Goal: Task Accomplishment & Management: Manage account settings

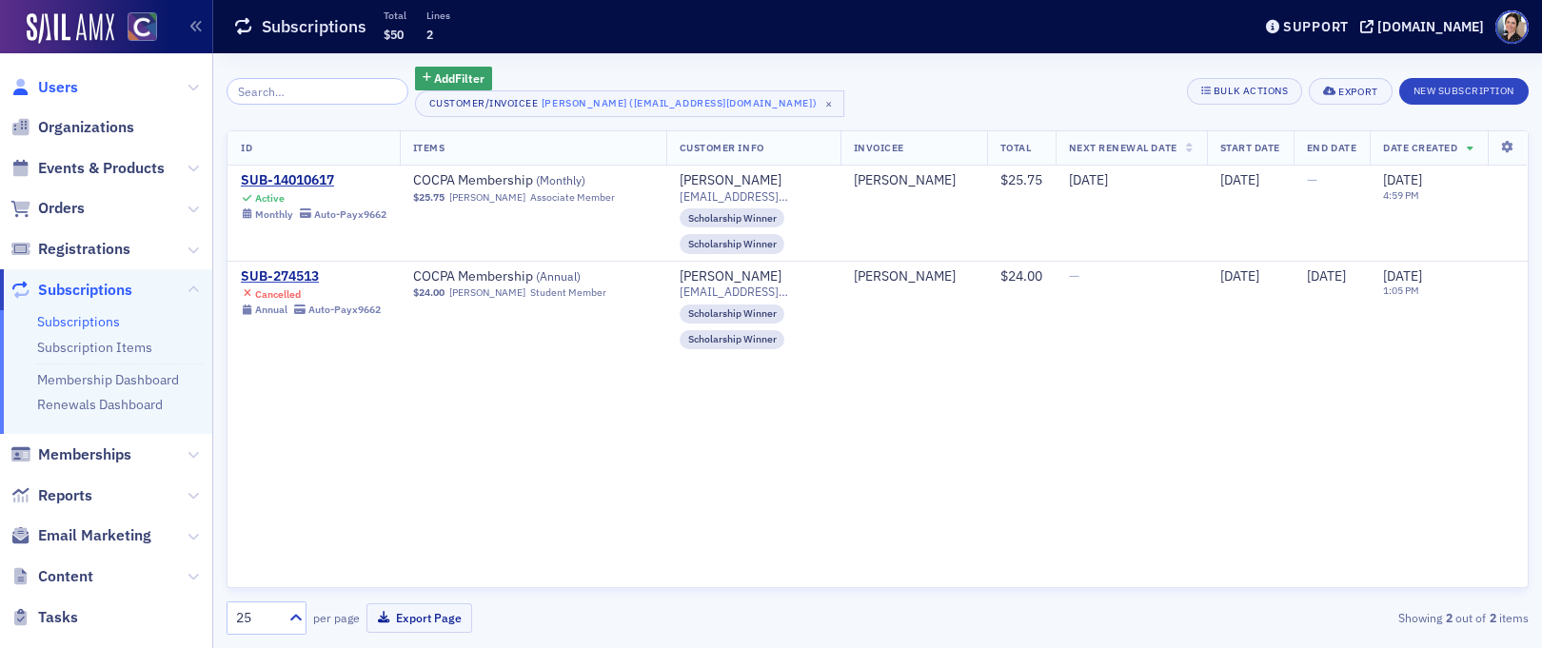
click at [60, 83] on span "Users" at bounding box center [58, 87] width 40 height 21
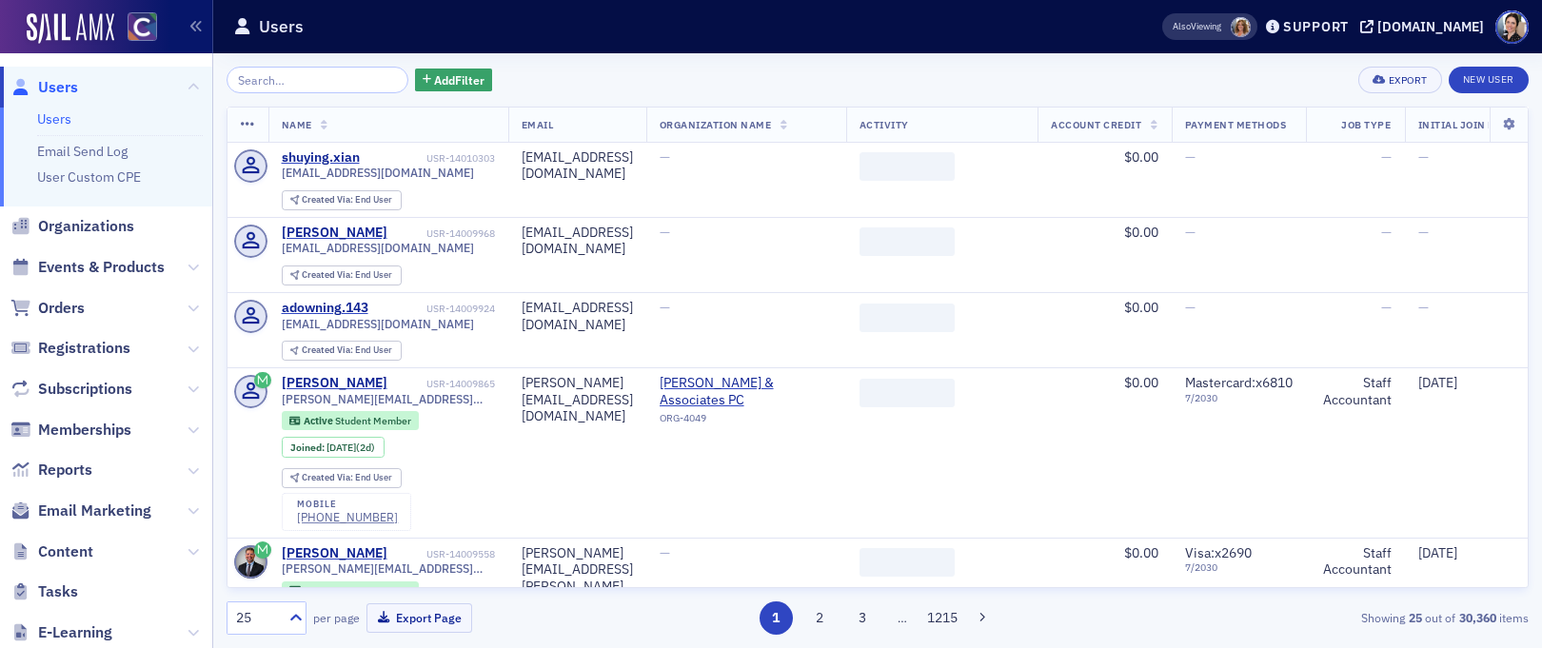
click at [308, 83] on input "search" at bounding box center [318, 80] width 182 height 27
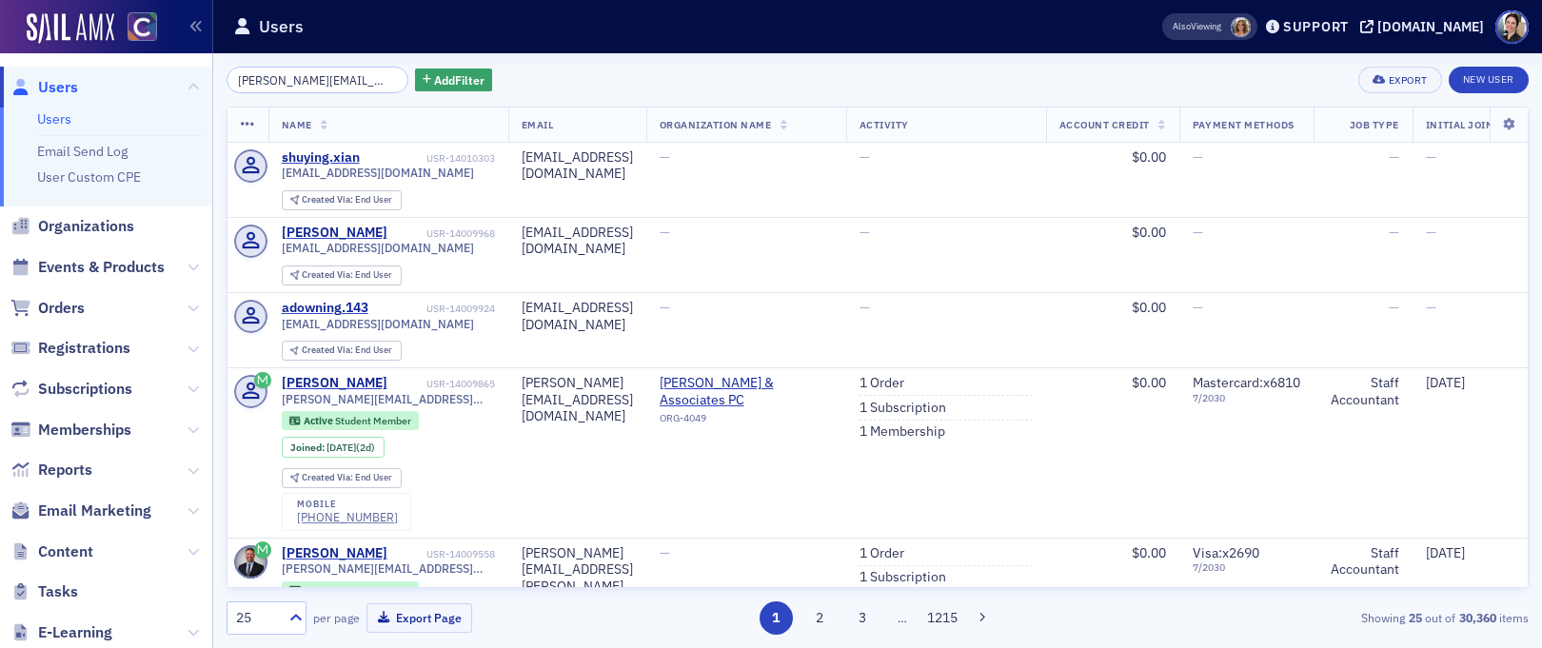
scroll to position [0, 48]
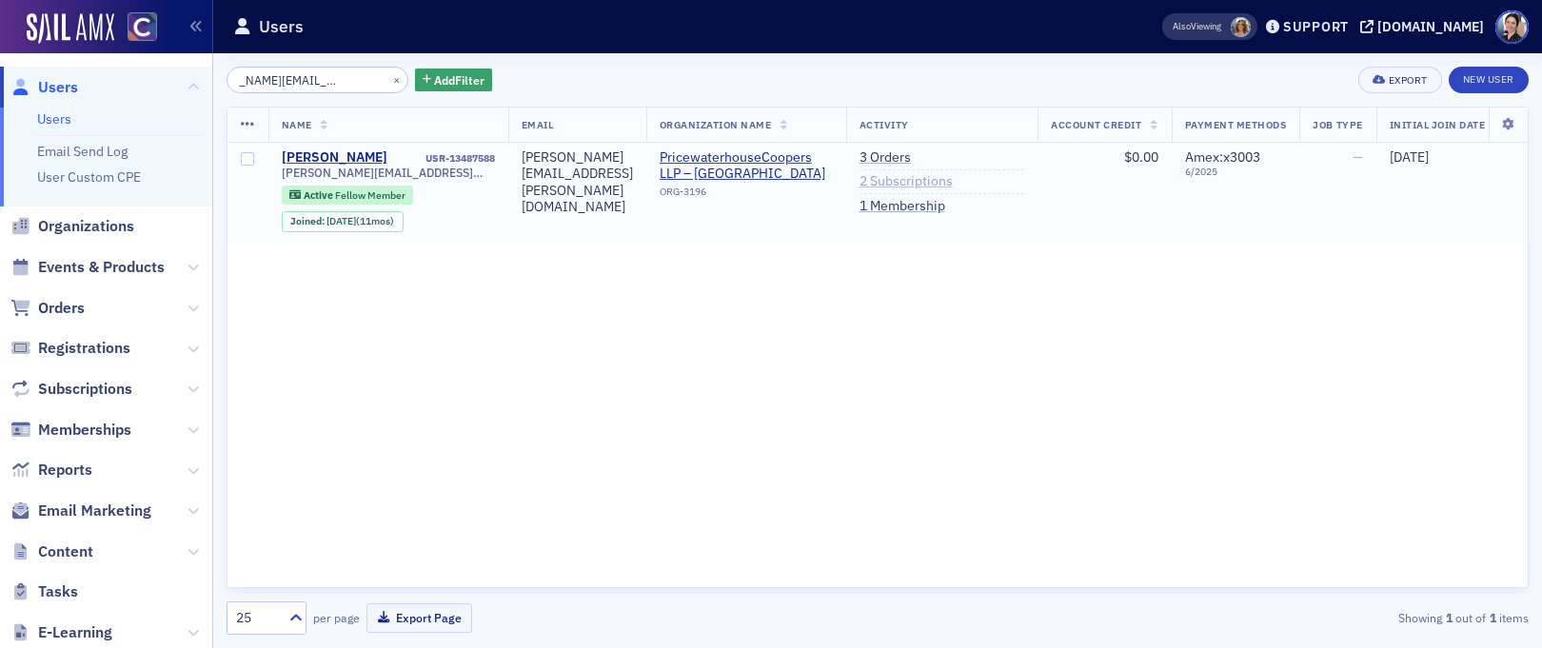
type input "[PERSON_NAME][EMAIL_ADDRESS][PERSON_NAME][DOMAIN_NAME]"
click at [953, 182] on link "2 Subscriptions" at bounding box center [905, 181] width 93 height 17
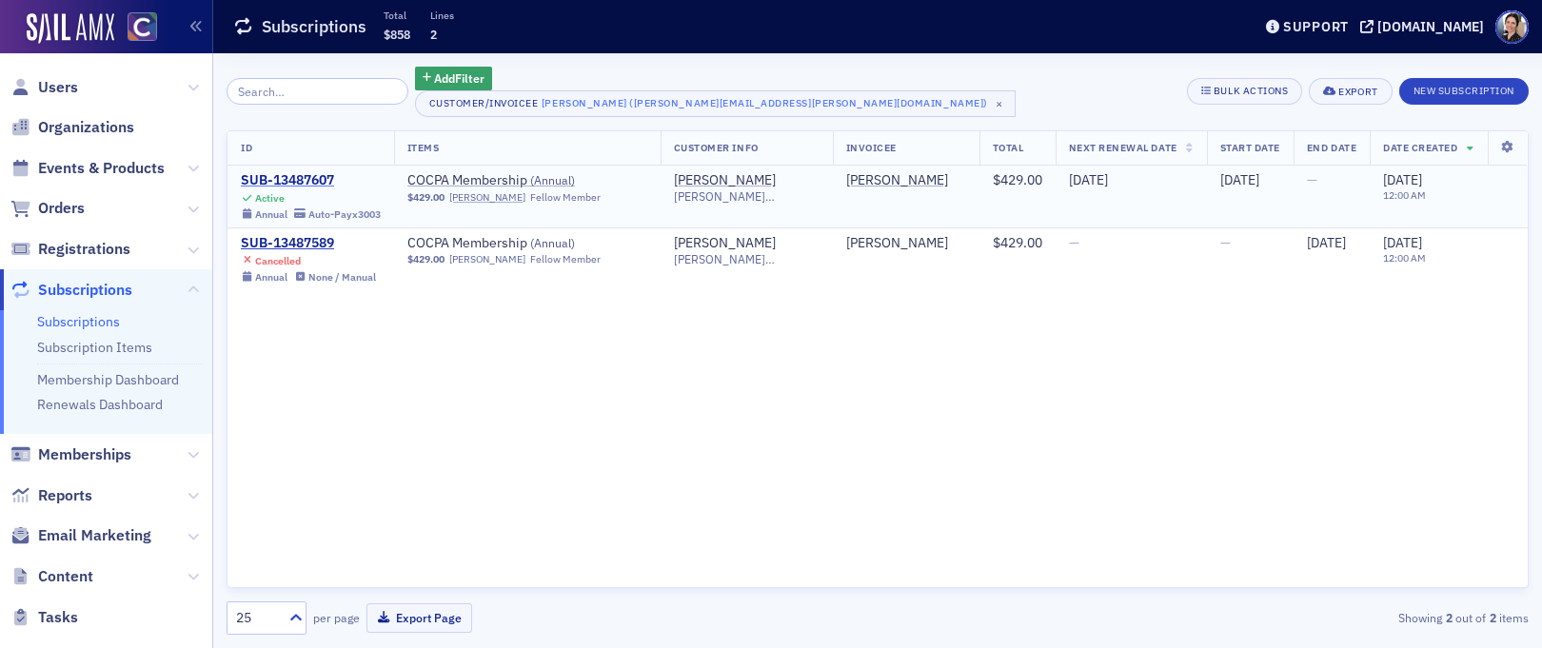
click at [292, 181] on div "SUB-13487607" at bounding box center [311, 180] width 140 height 17
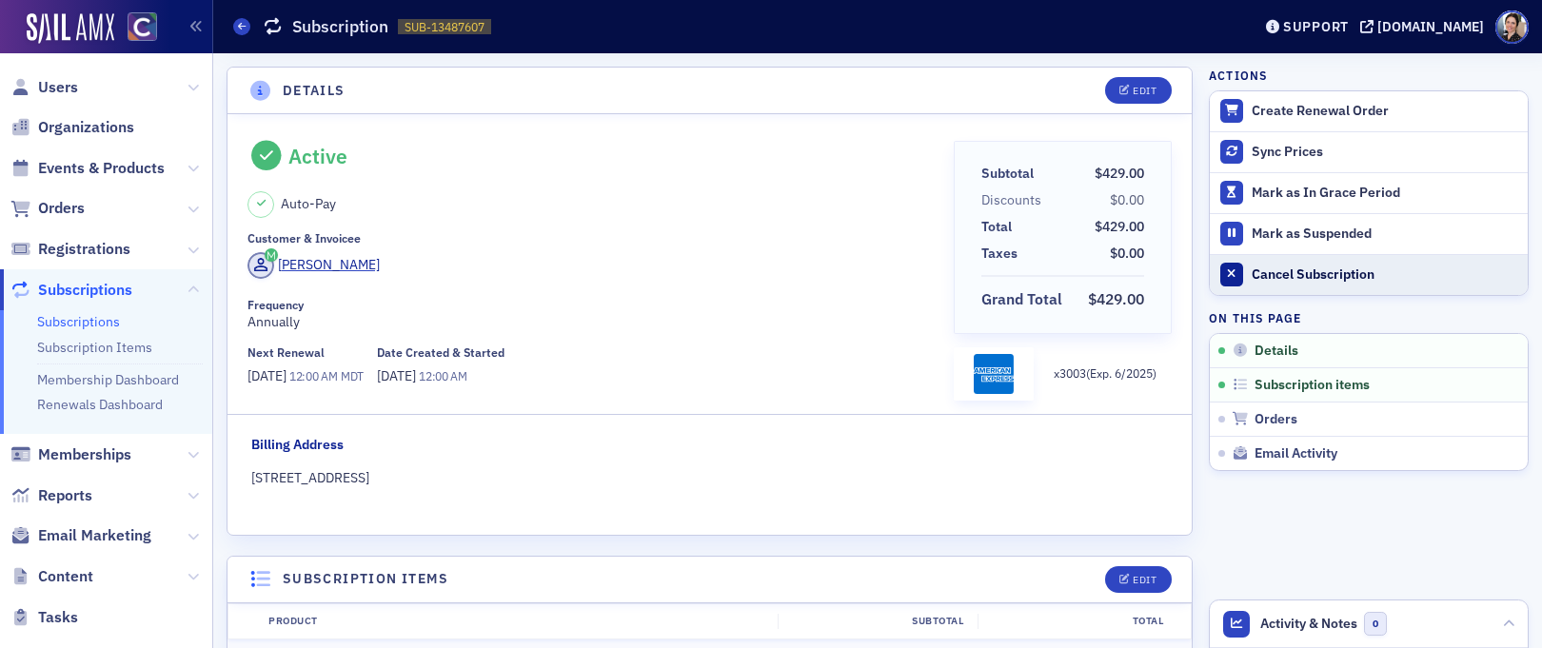
click at [1300, 270] on div "Cancel Subscription" at bounding box center [1384, 274] width 266 height 17
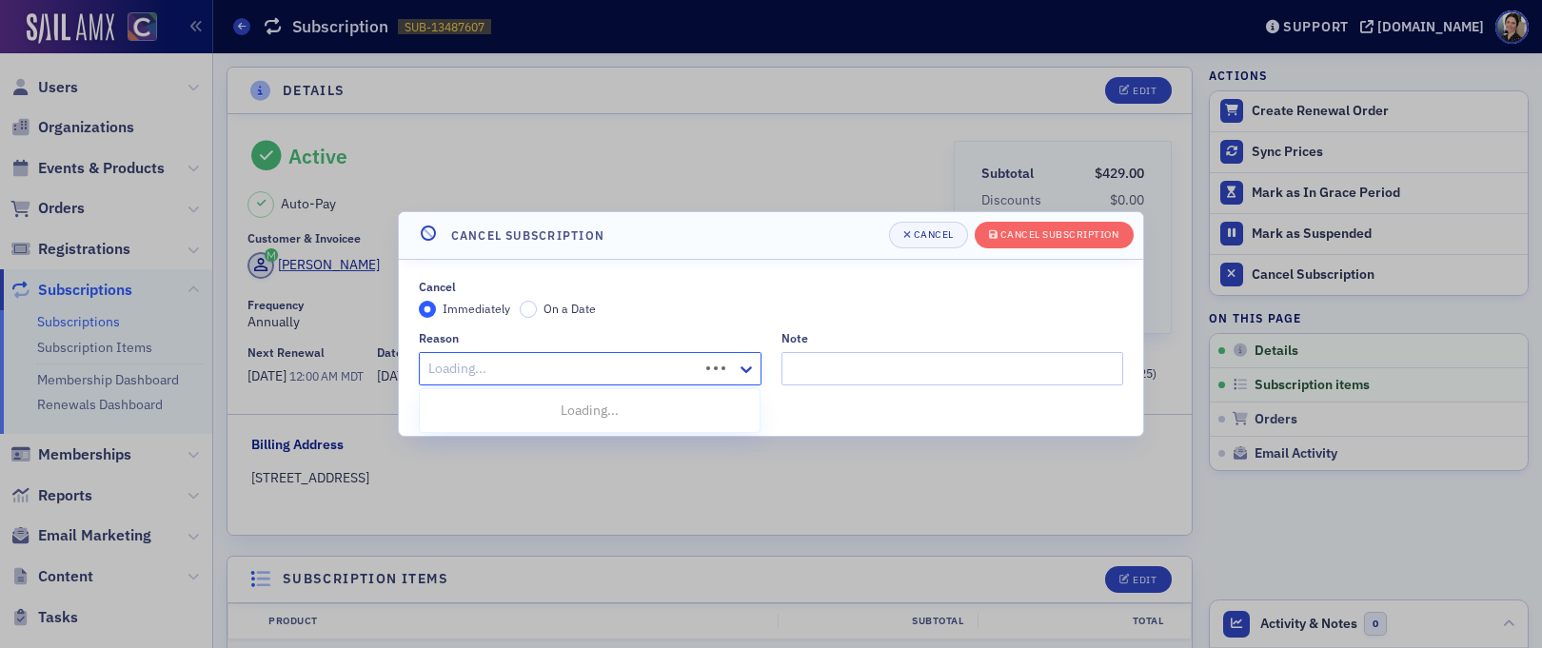
click at [479, 364] on div at bounding box center [561, 369] width 270 height 24
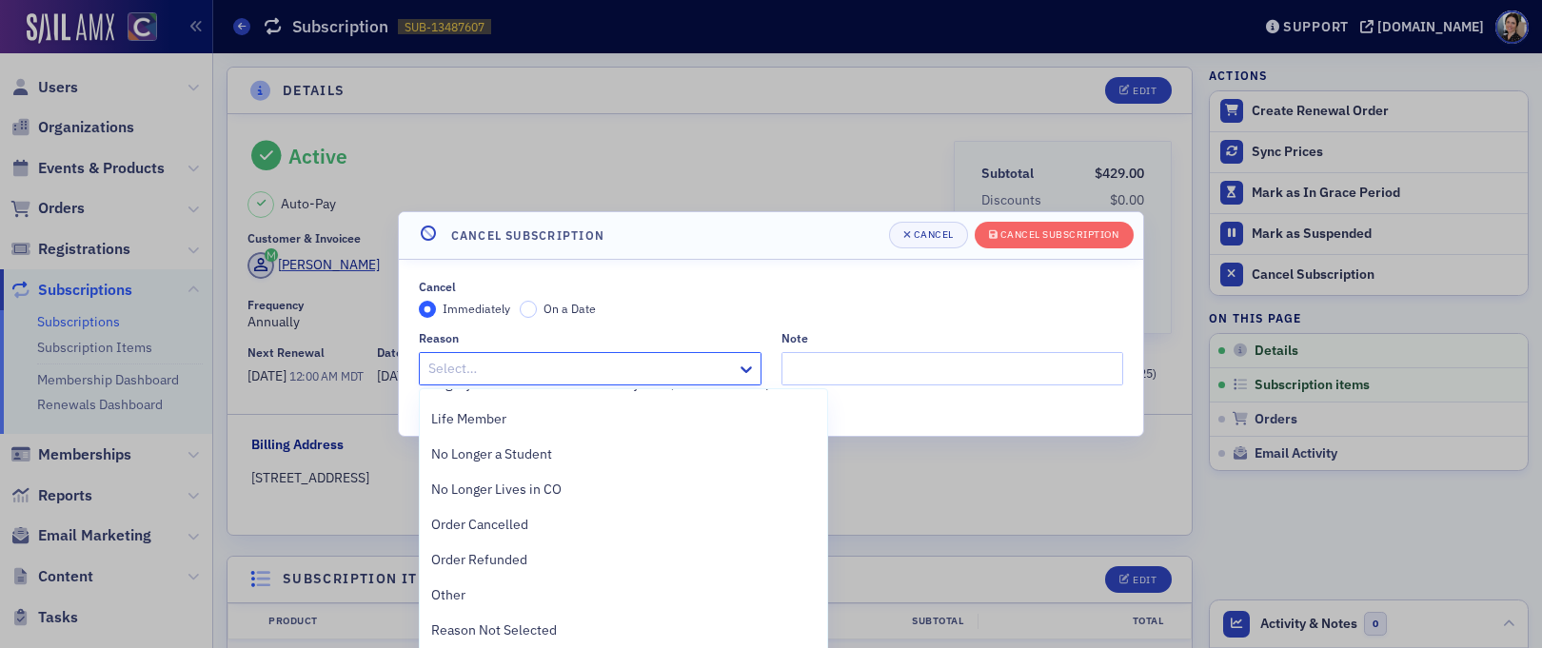
scroll to position [611, 0]
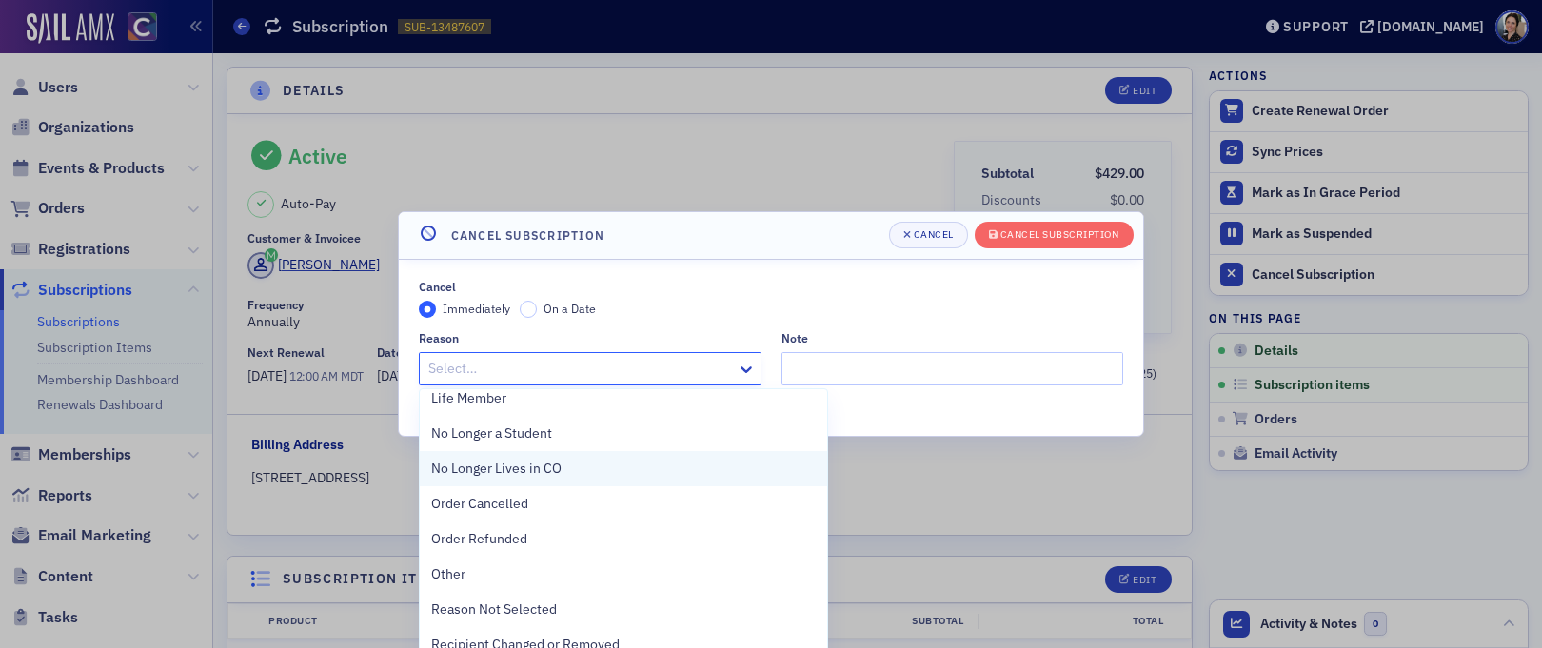
click at [516, 465] on span "No Longer Lives in CO" at bounding box center [496, 469] width 130 height 20
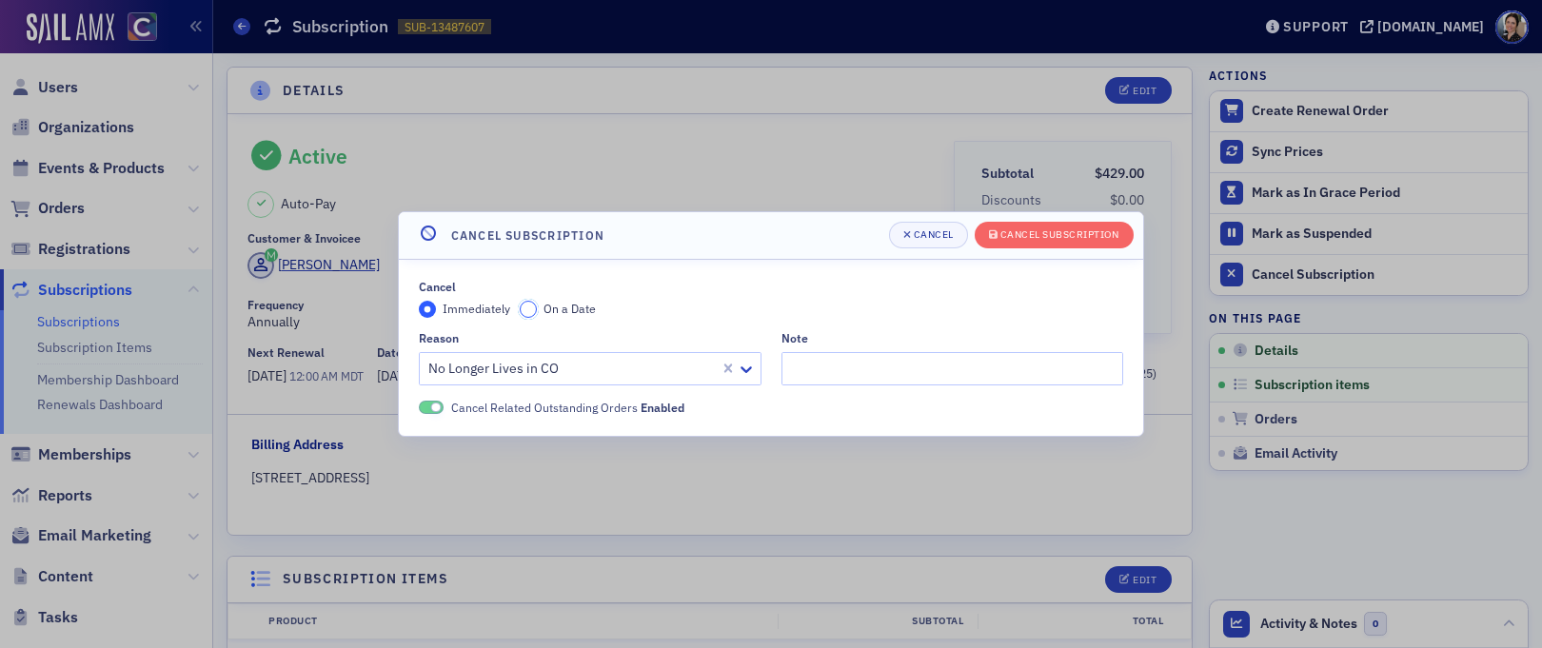
click at [524, 310] on input "On a Date" at bounding box center [528, 309] width 17 height 17
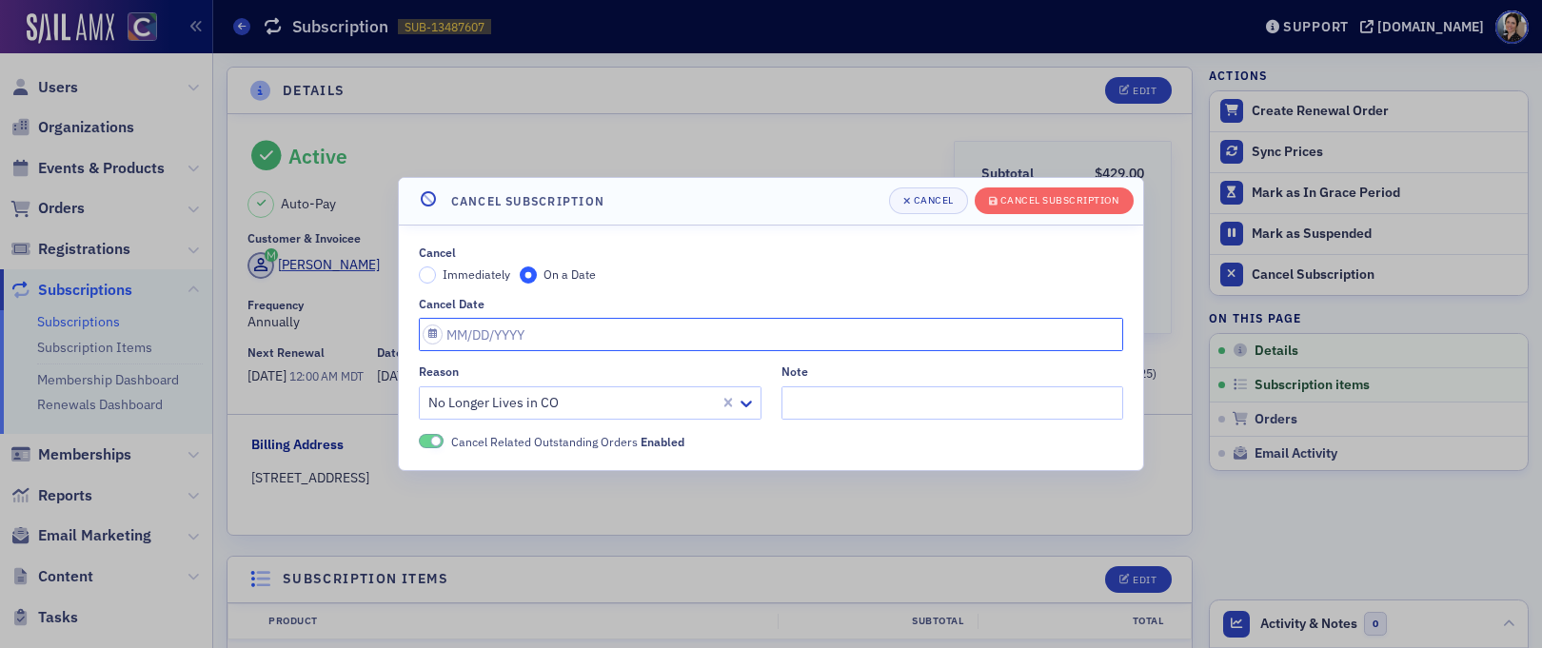
click at [503, 331] on input "Cancel Date" at bounding box center [771, 334] width 704 height 33
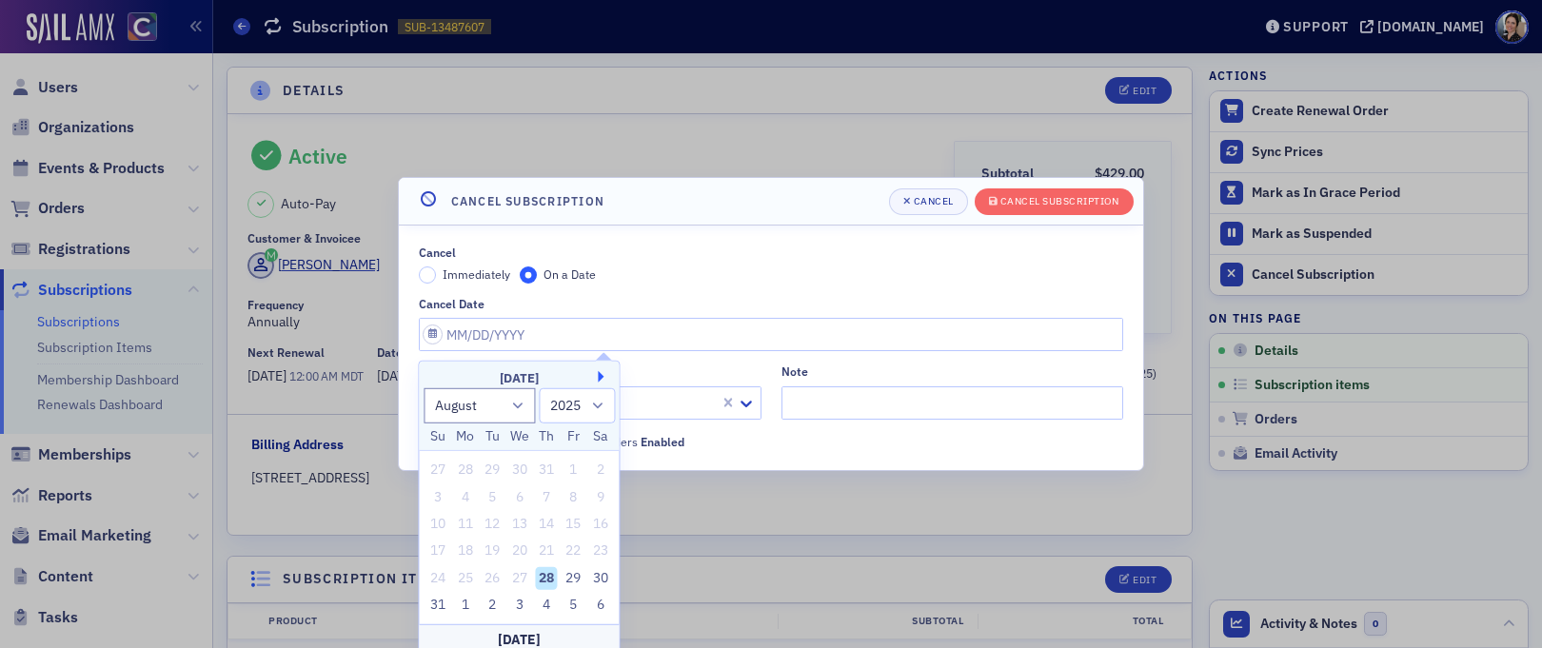
click at [604, 376] on button "Next Month" at bounding box center [604, 376] width 11 height 11
select select "8"
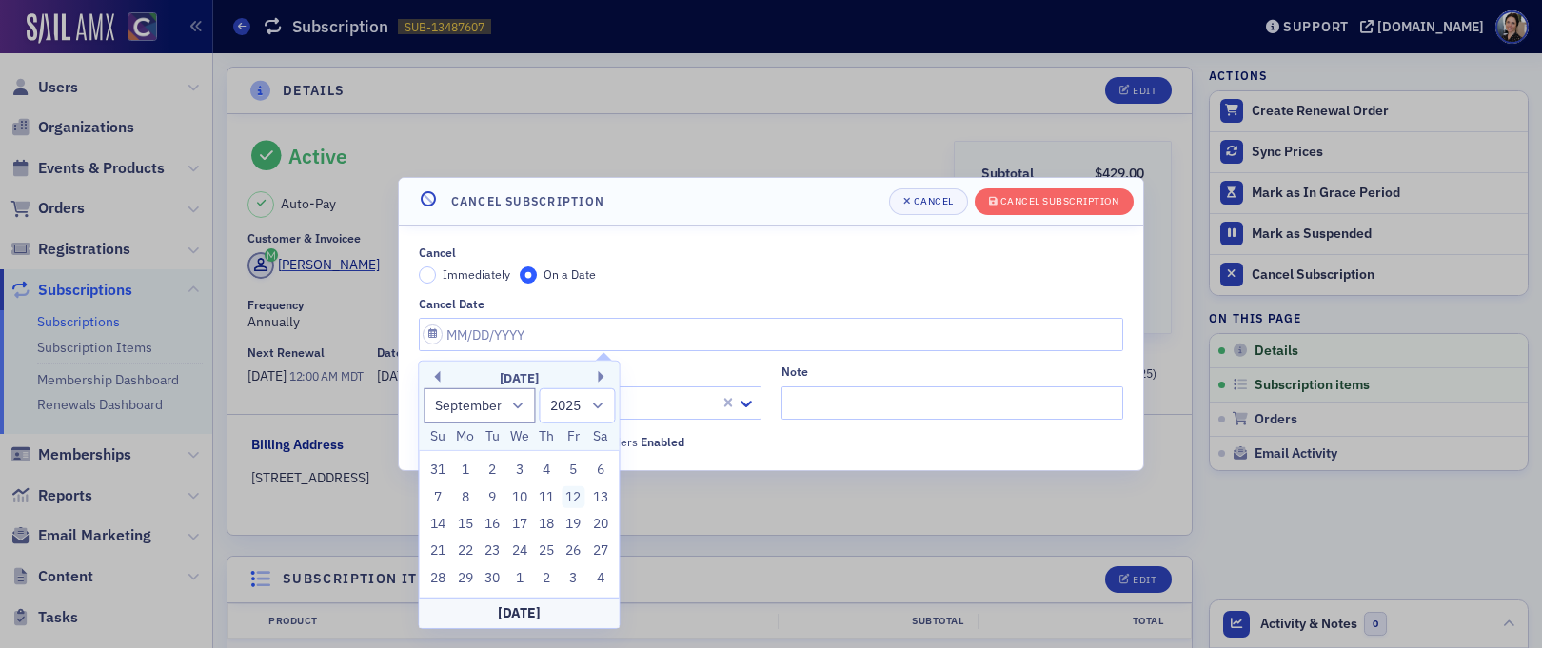
click at [574, 495] on div "12" at bounding box center [573, 496] width 23 height 23
type input "[DATE]"
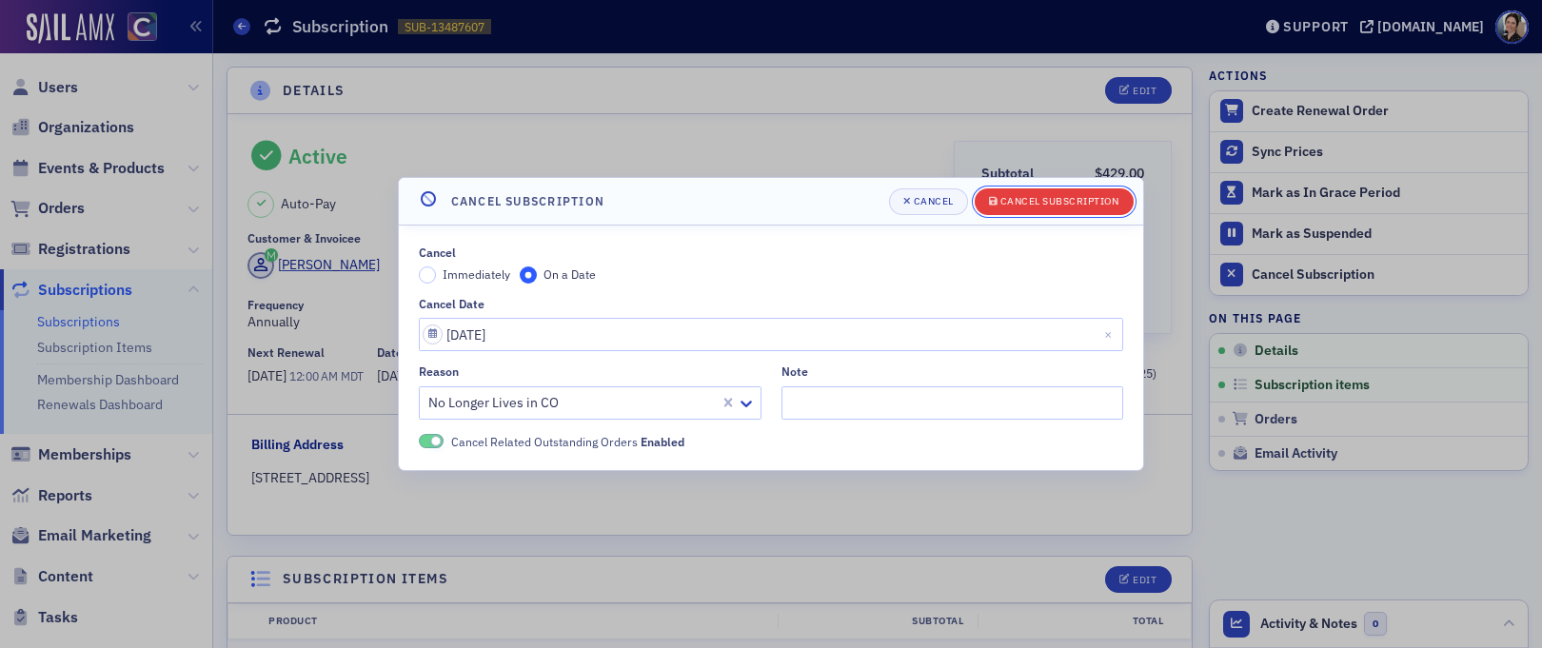
click at [1067, 199] on div "Cancel Subscription" at bounding box center [1059, 201] width 119 height 10
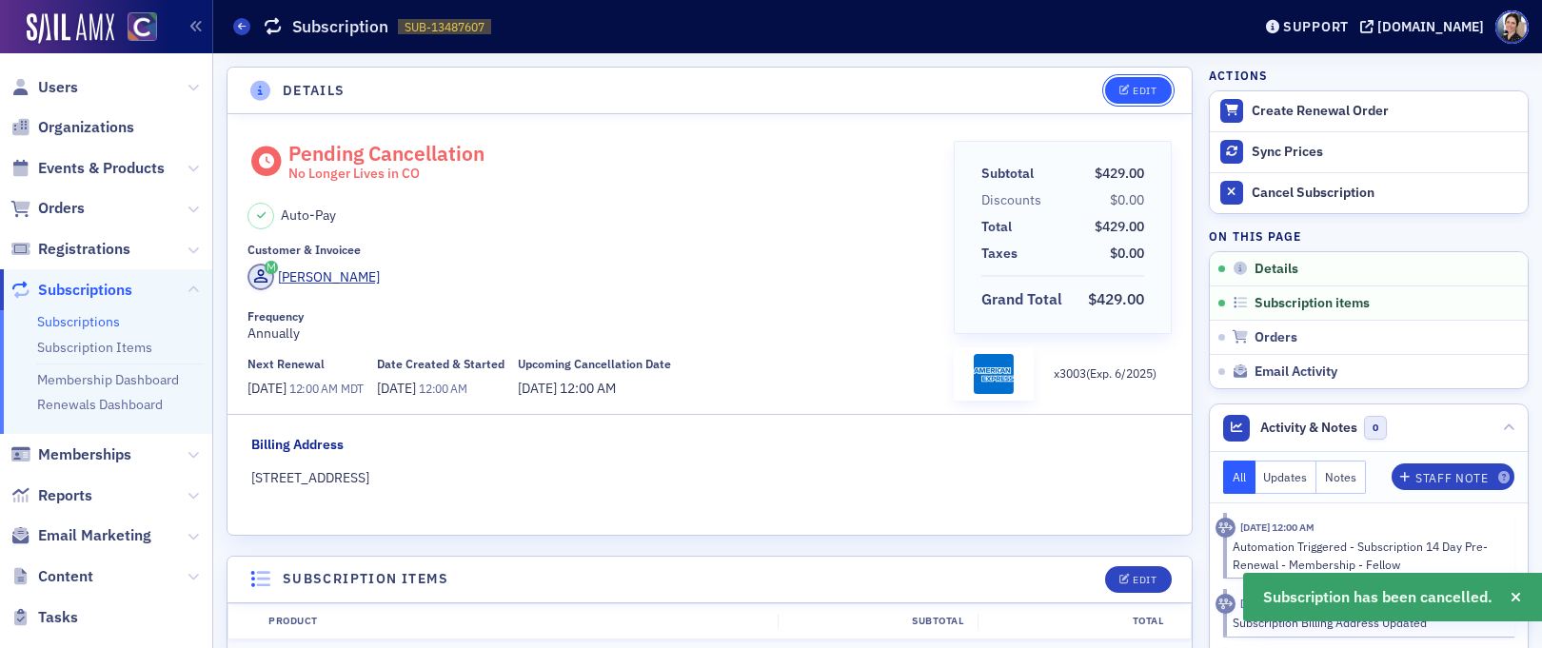
click at [1149, 86] on div "Edit" at bounding box center [1145, 91] width 24 height 10
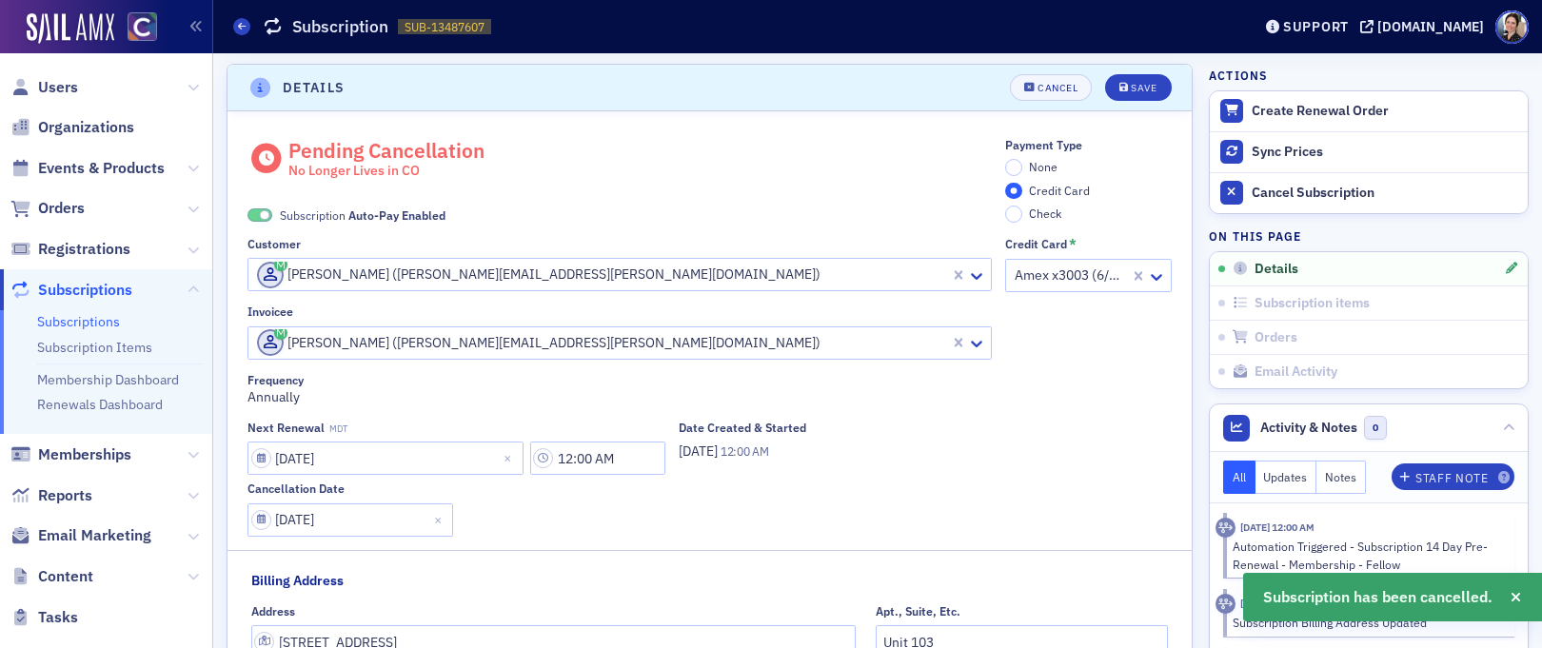
click at [252, 216] on span at bounding box center [259, 215] width 25 height 14
click at [1009, 163] on input "None" at bounding box center [1013, 167] width 17 height 17
click at [1144, 89] on div "Save" at bounding box center [1144, 88] width 26 height 10
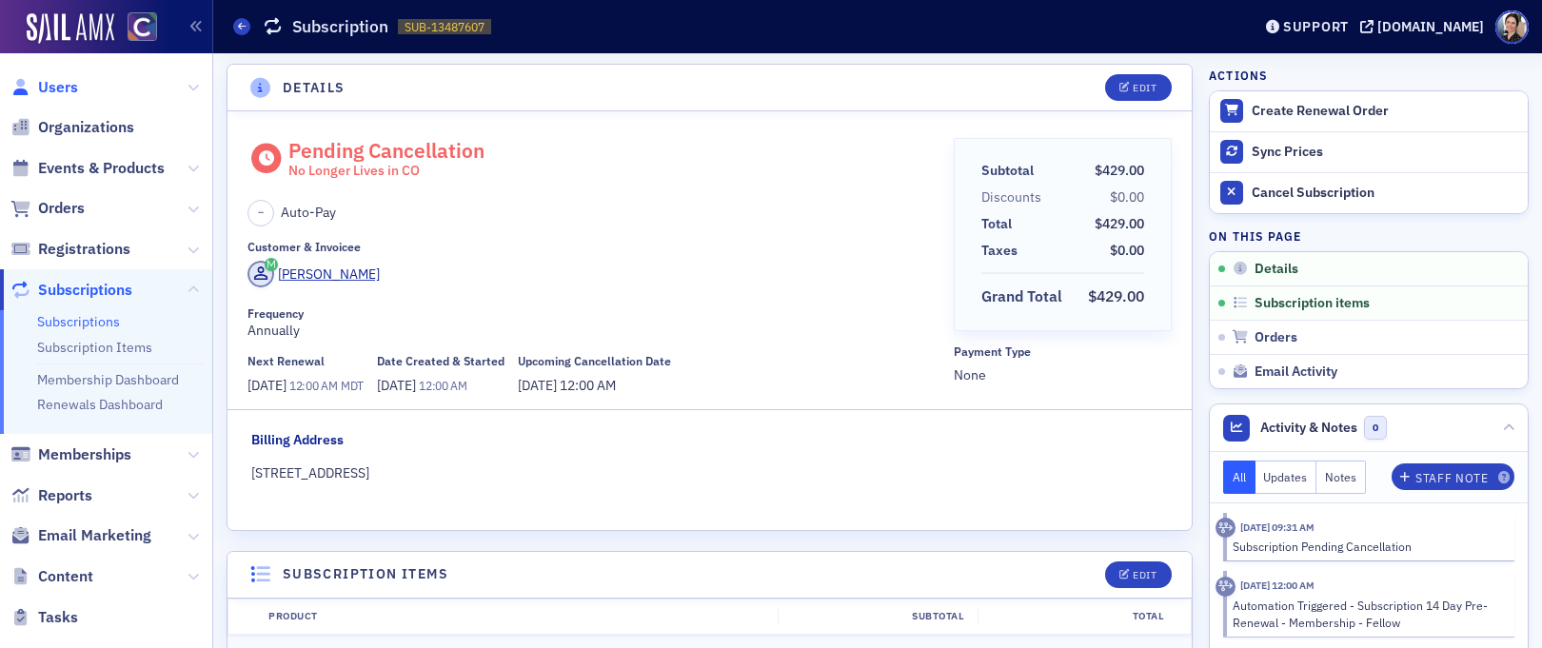
click at [61, 89] on span "Users" at bounding box center [58, 87] width 40 height 21
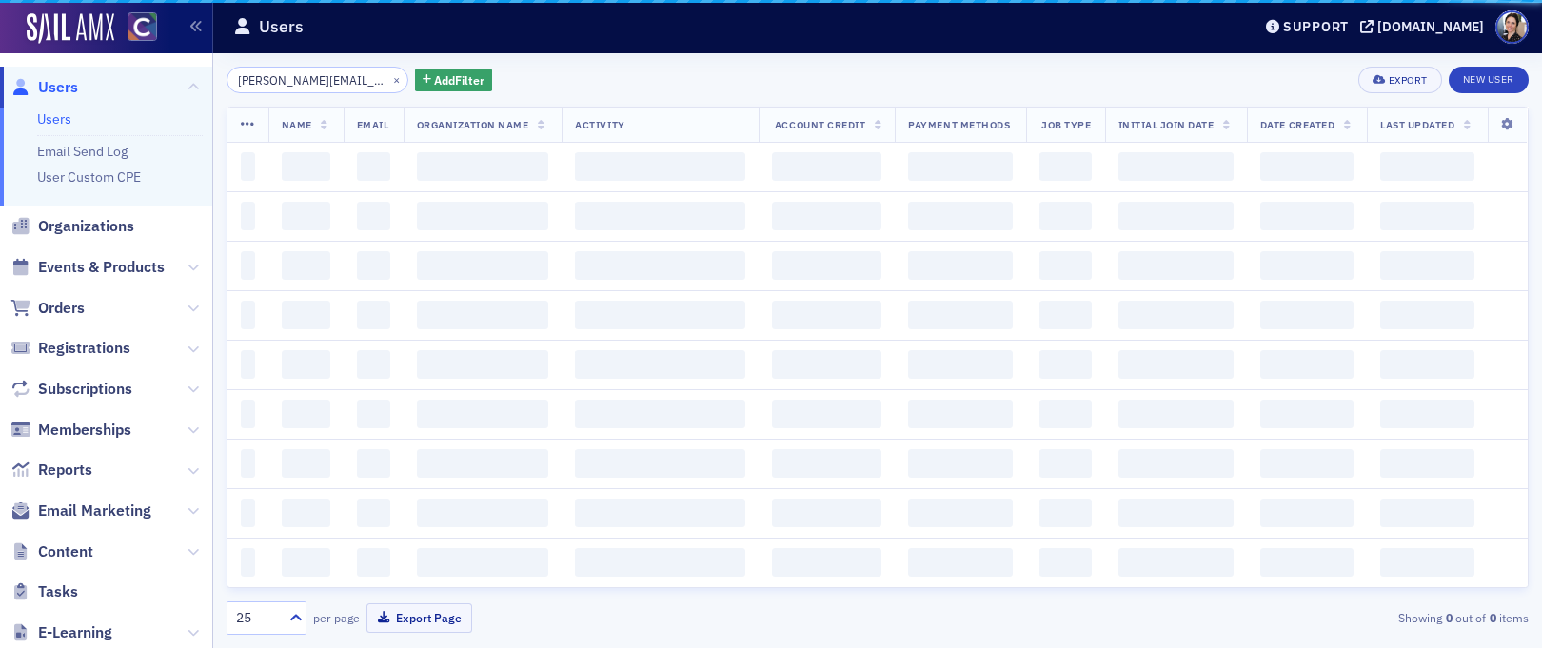
scroll to position [0, 48]
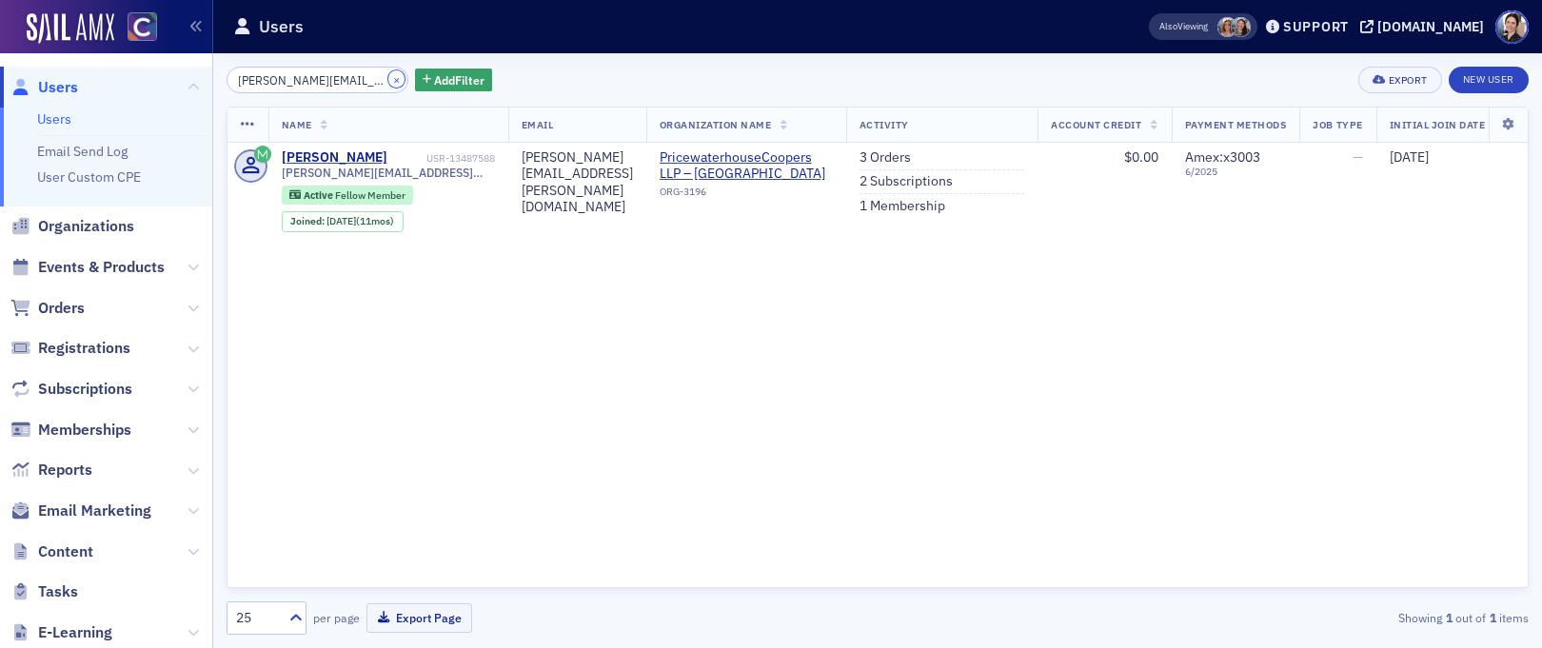
click at [388, 77] on button "×" at bounding box center [396, 78] width 17 height 17
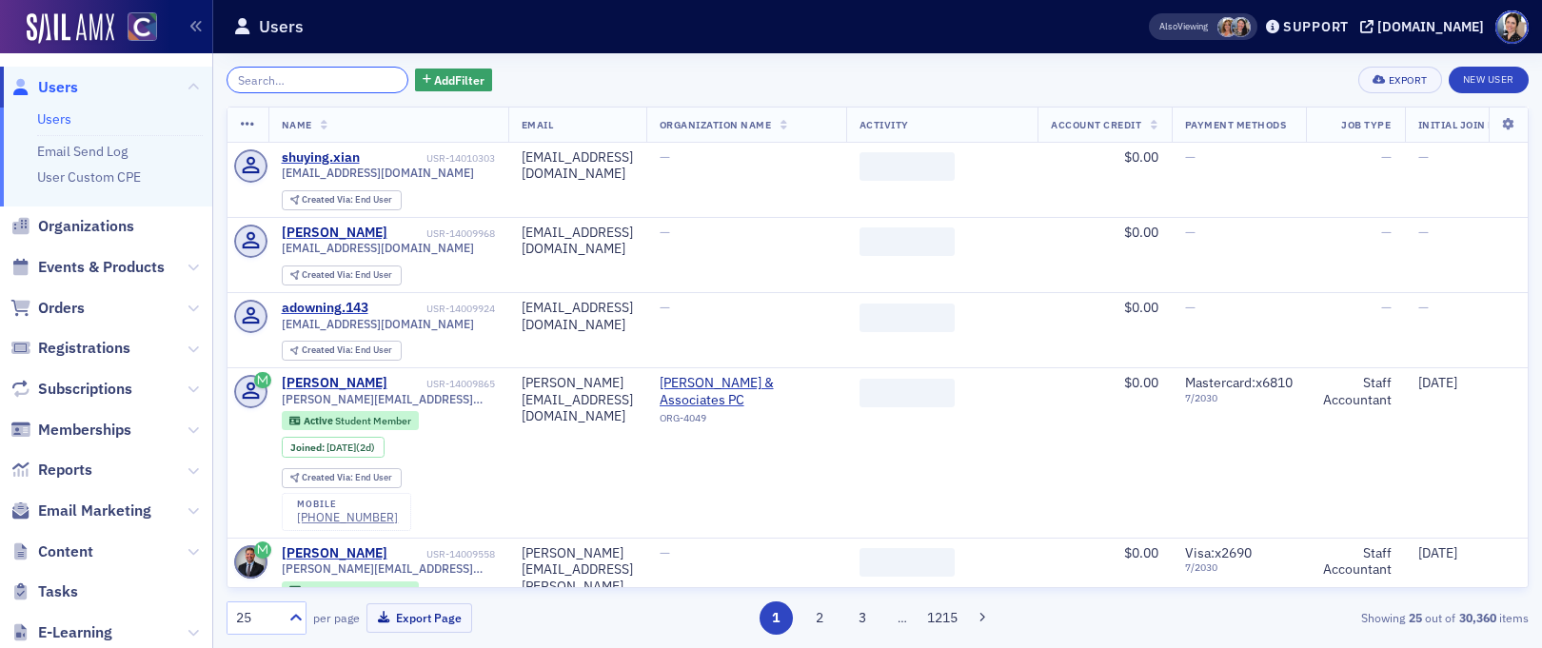
click at [342, 81] on input "search" at bounding box center [318, 80] width 182 height 27
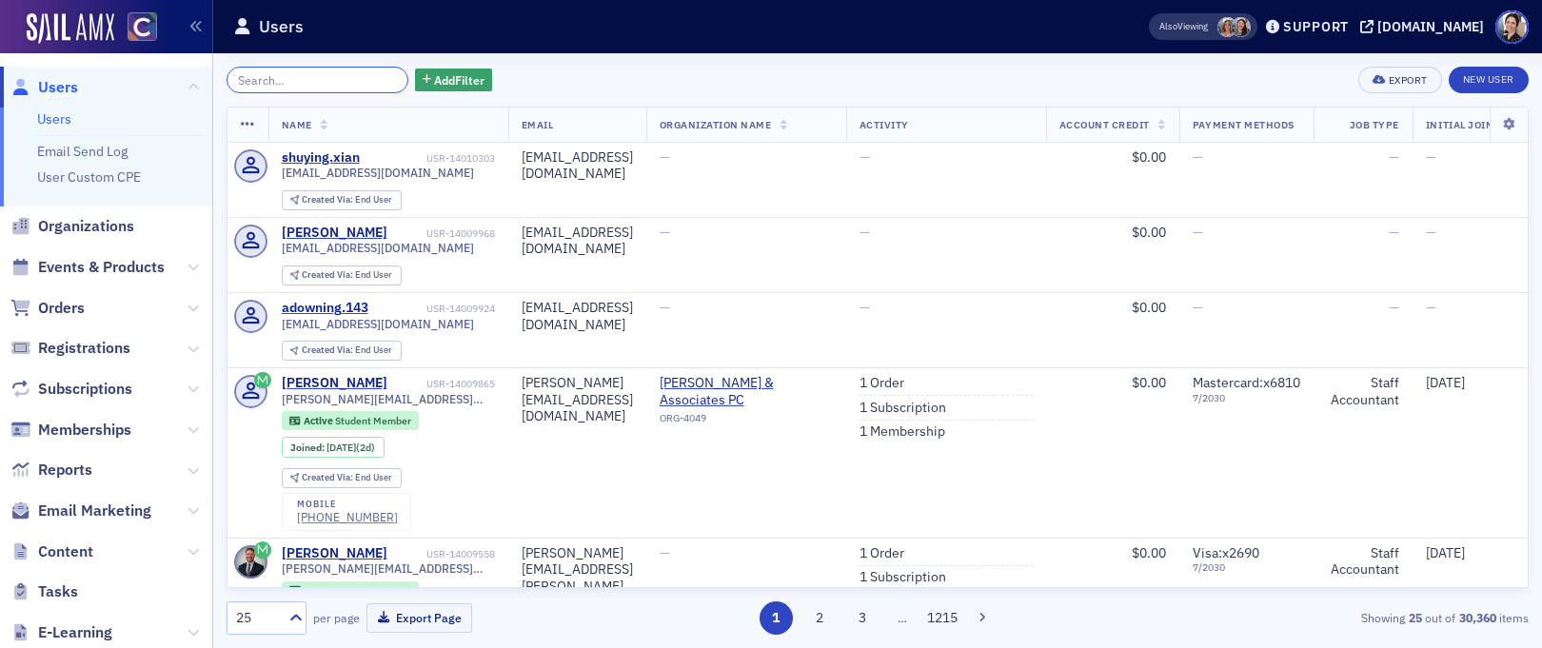
paste input "[PERSON_NAME][EMAIL_ADDRESS][PERSON_NAME][DOMAIN_NAME]"
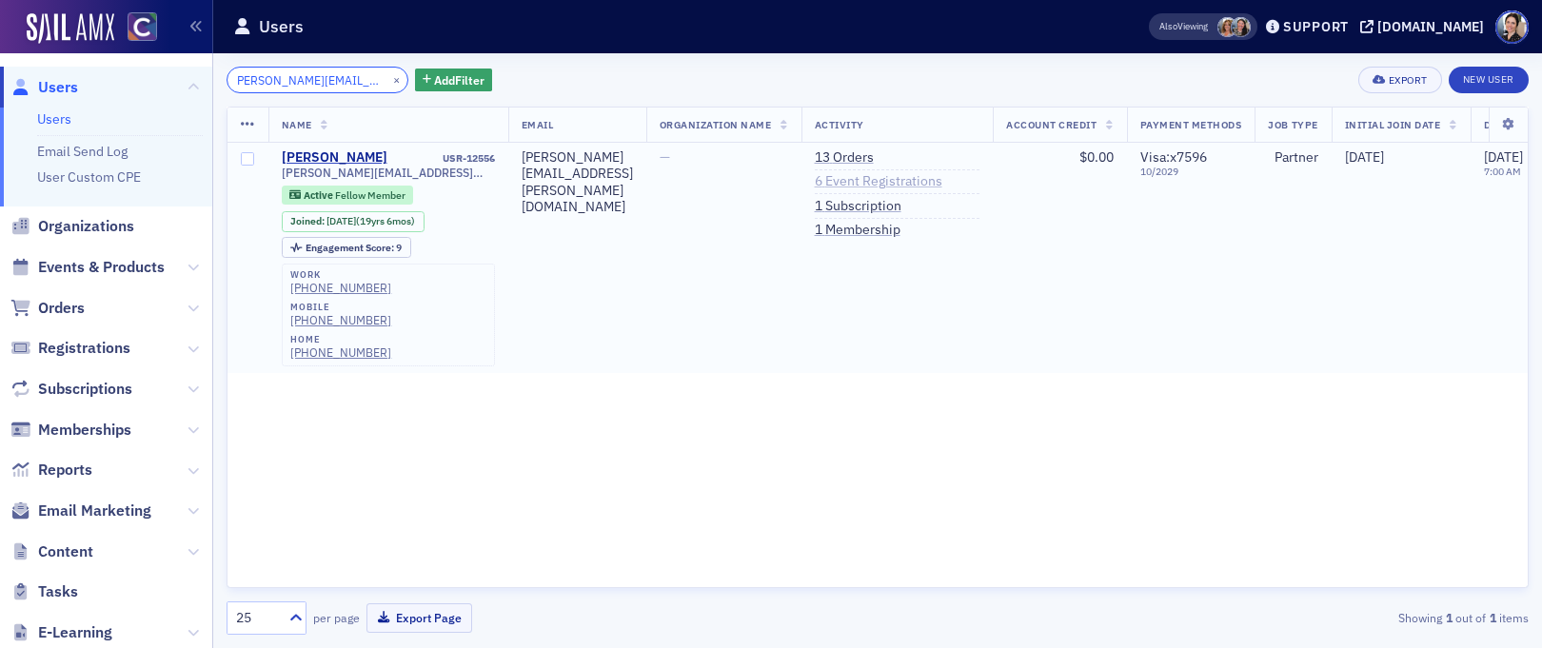
type input "[PERSON_NAME][EMAIL_ADDRESS][PERSON_NAME][DOMAIN_NAME]"
click at [934, 187] on link "6 Event Registrations" at bounding box center [879, 181] width 128 height 17
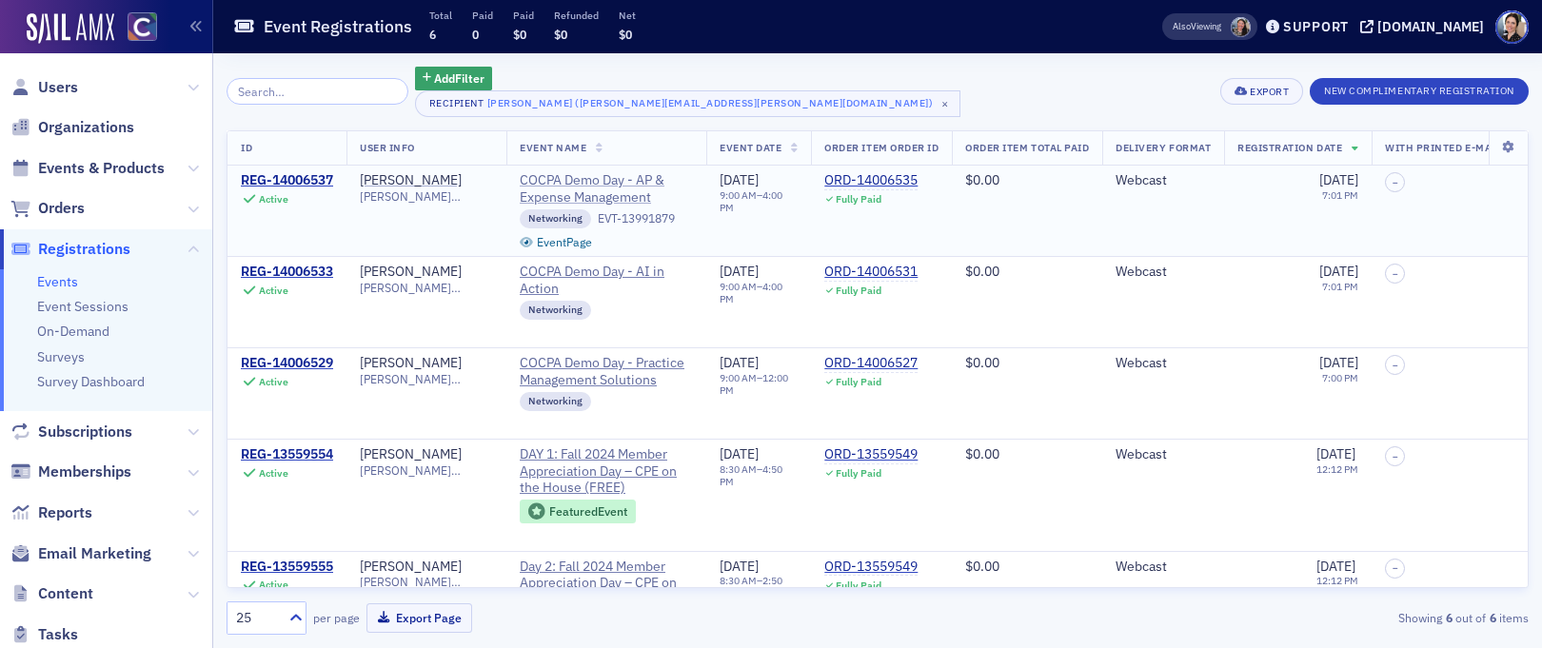
click at [598, 180] on span "COCPA Demo Day - AP & Expense Management" at bounding box center [606, 188] width 173 height 33
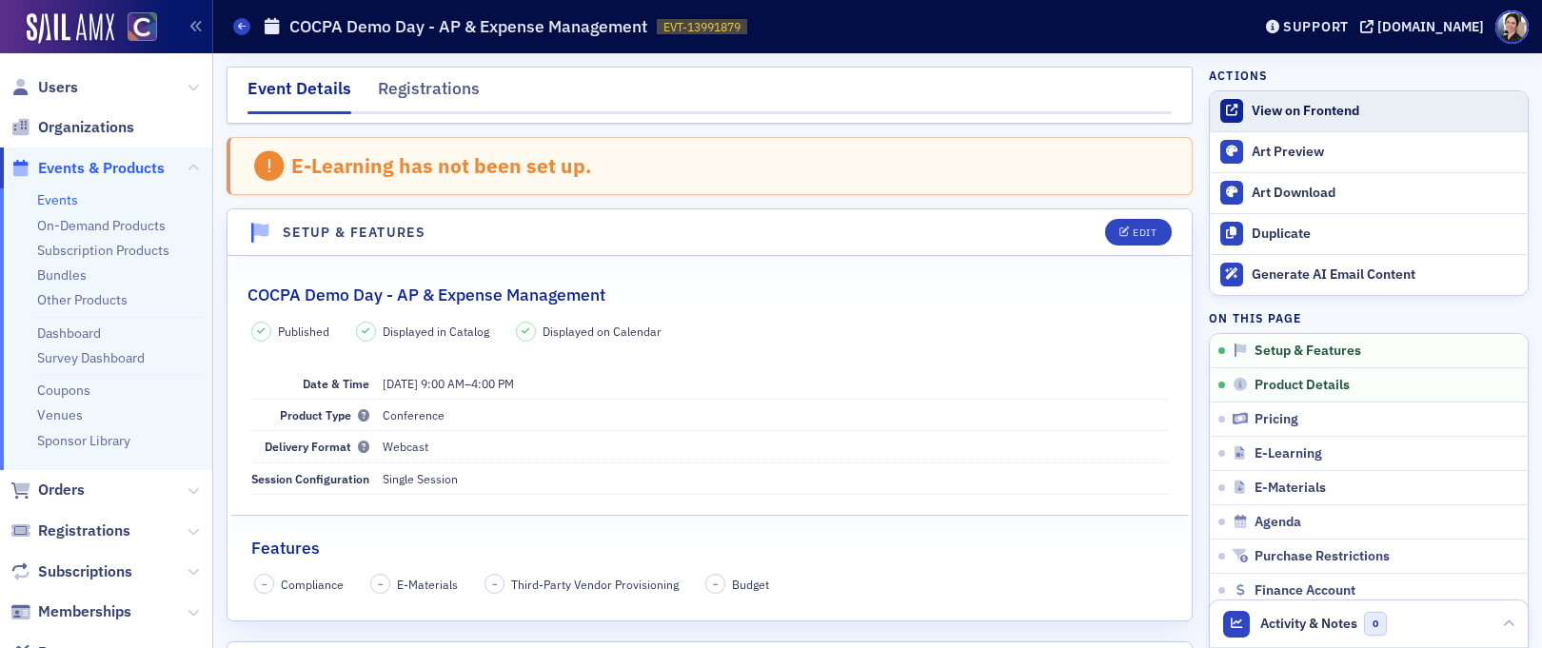
click at [1341, 111] on div "View on Frontend" at bounding box center [1384, 111] width 266 height 17
click at [82, 164] on span "Events & Products" at bounding box center [101, 168] width 127 height 21
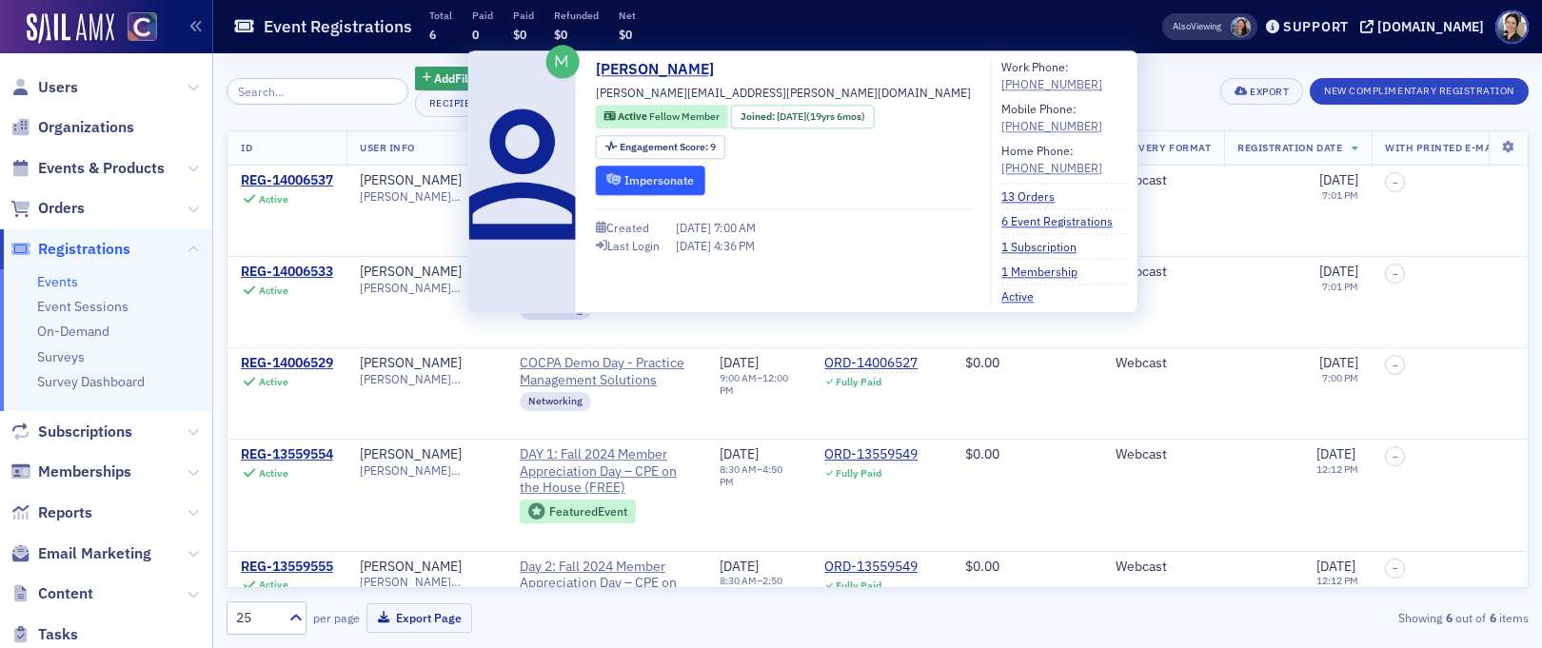
click at [680, 174] on button "Impersonate" at bounding box center [650, 181] width 109 height 30
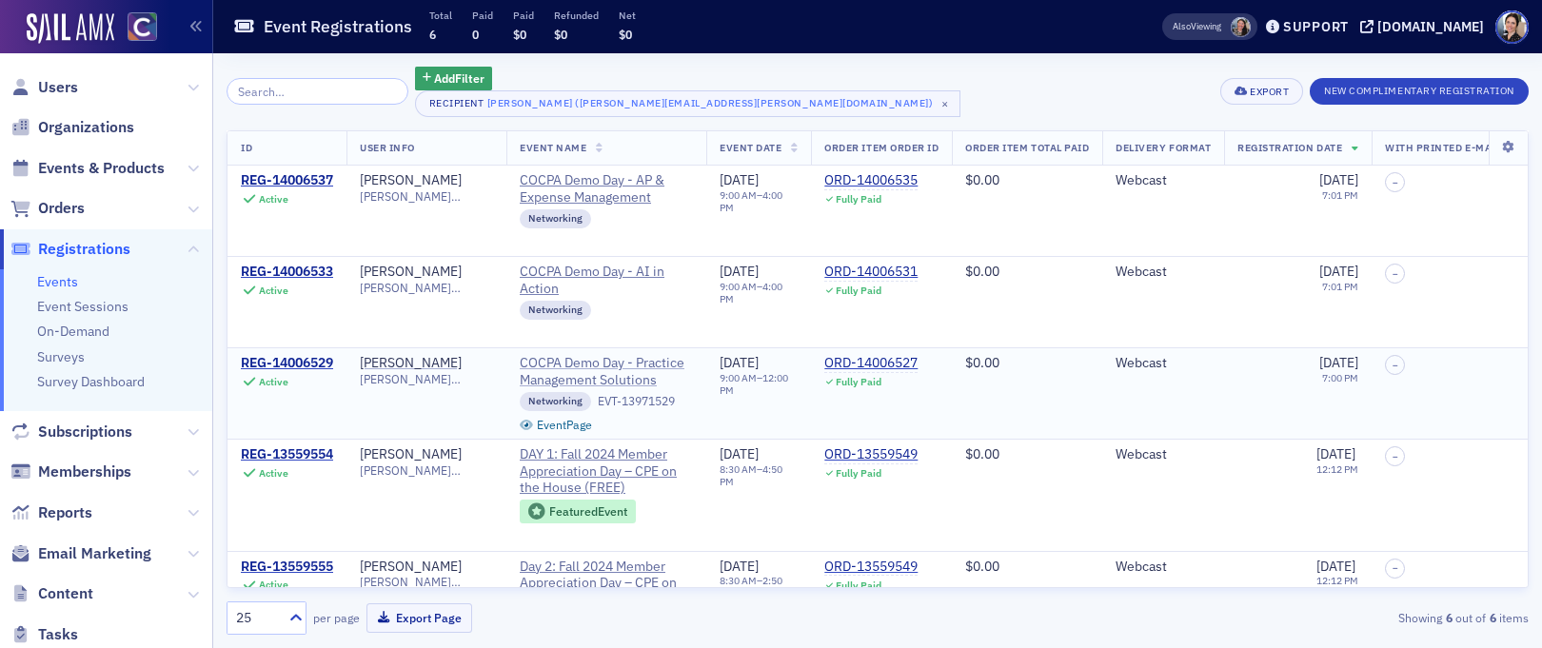
click at [572, 365] on span "COCPA Demo Day - Practice Management Solutions" at bounding box center [606, 371] width 173 height 33
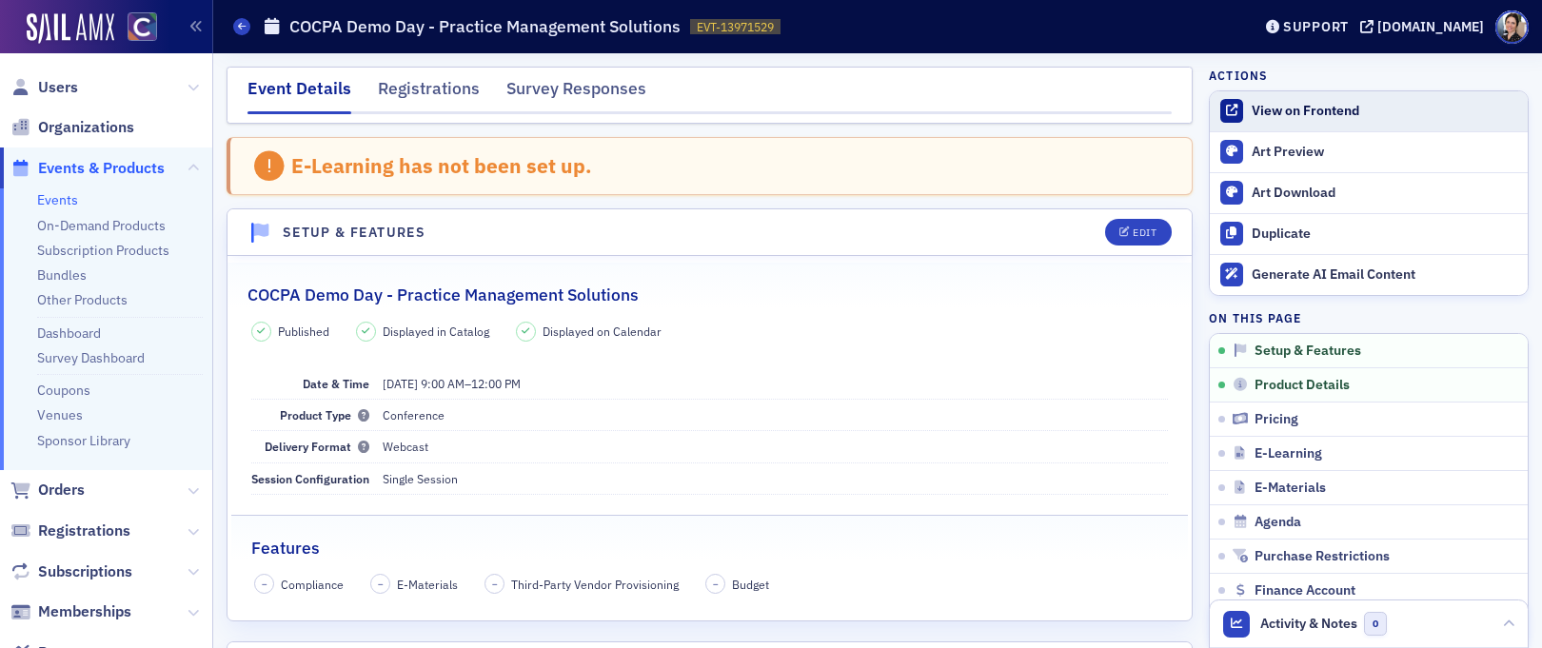
click at [1320, 114] on div "View on Frontend" at bounding box center [1384, 111] width 266 height 17
click at [1298, 110] on div "View on Frontend" at bounding box center [1384, 111] width 266 height 17
click at [66, 88] on span "Users" at bounding box center [58, 87] width 40 height 21
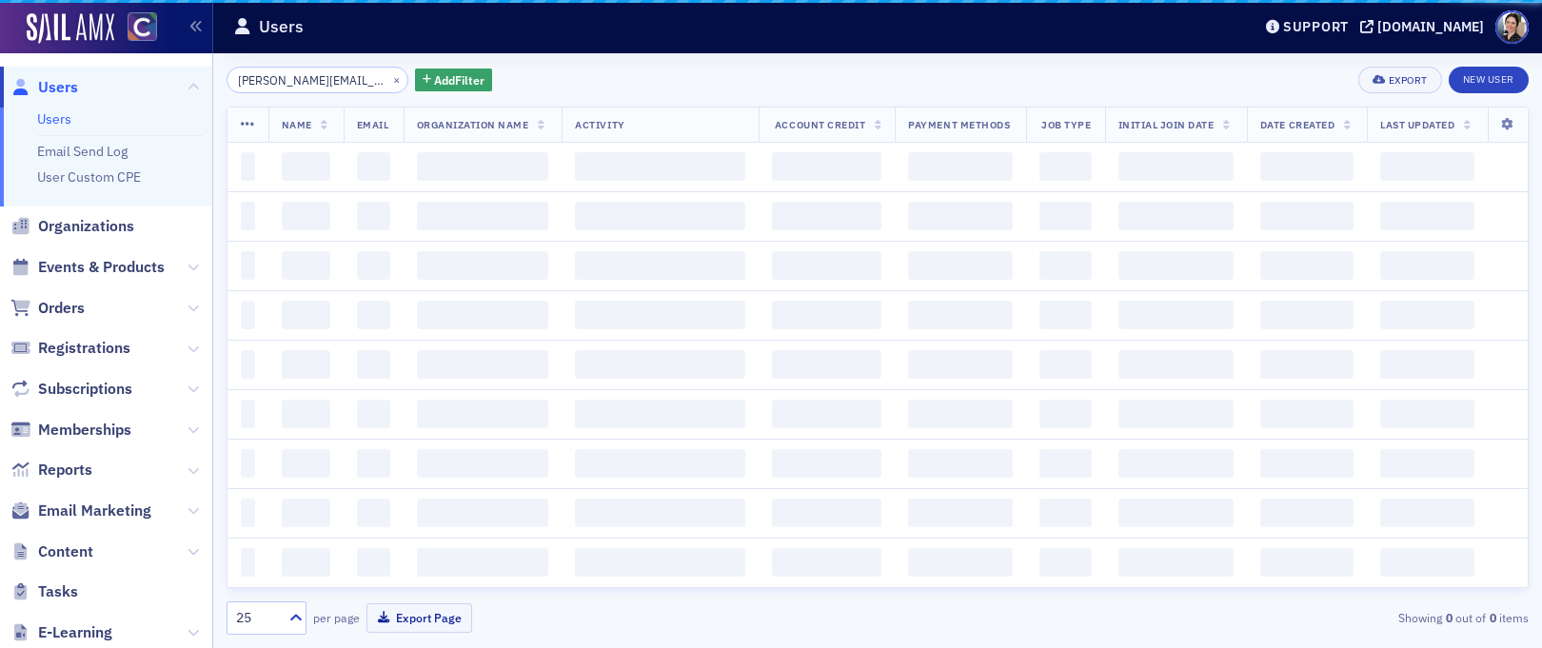
scroll to position [0, 5]
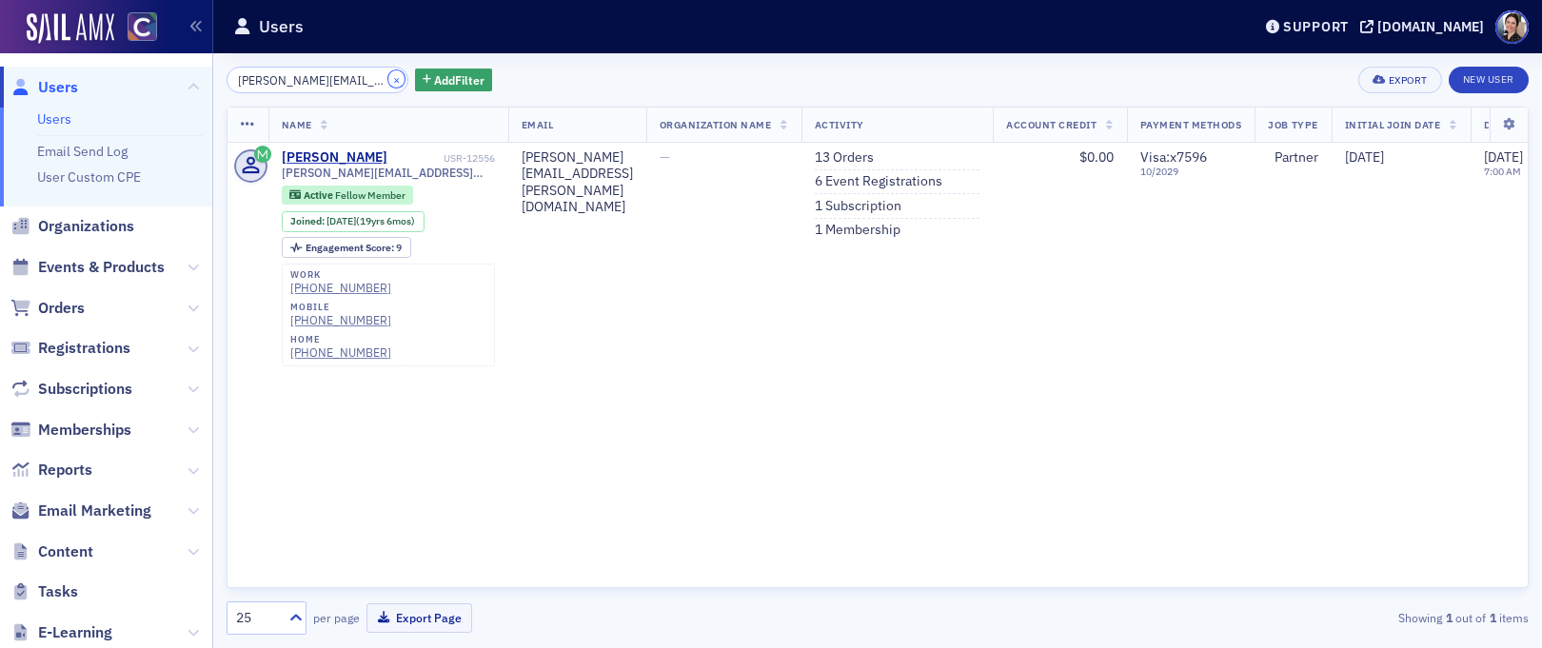
click at [388, 82] on button "×" at bounding box center [396, 78] width 17 height 17
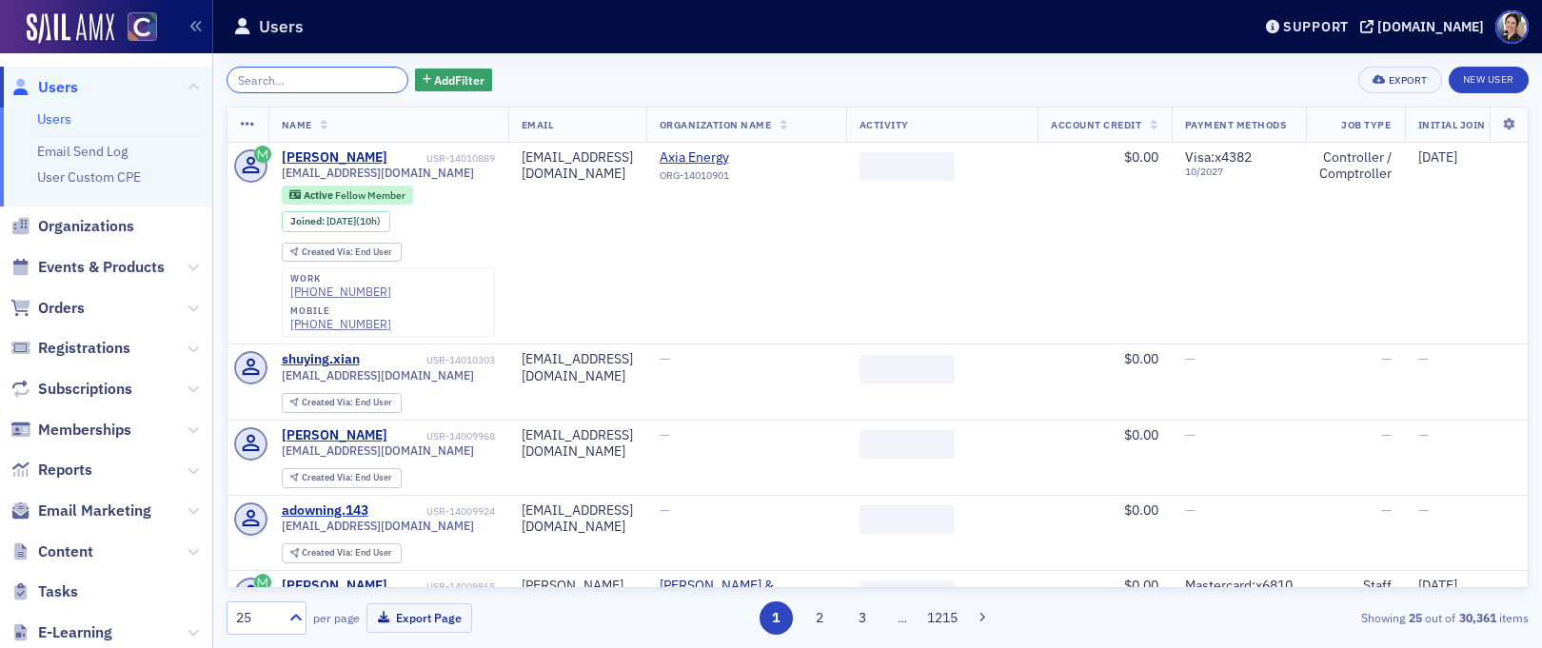
click at [354, 81] on input "search" at bounding box center [318, 80] width 182 height 27
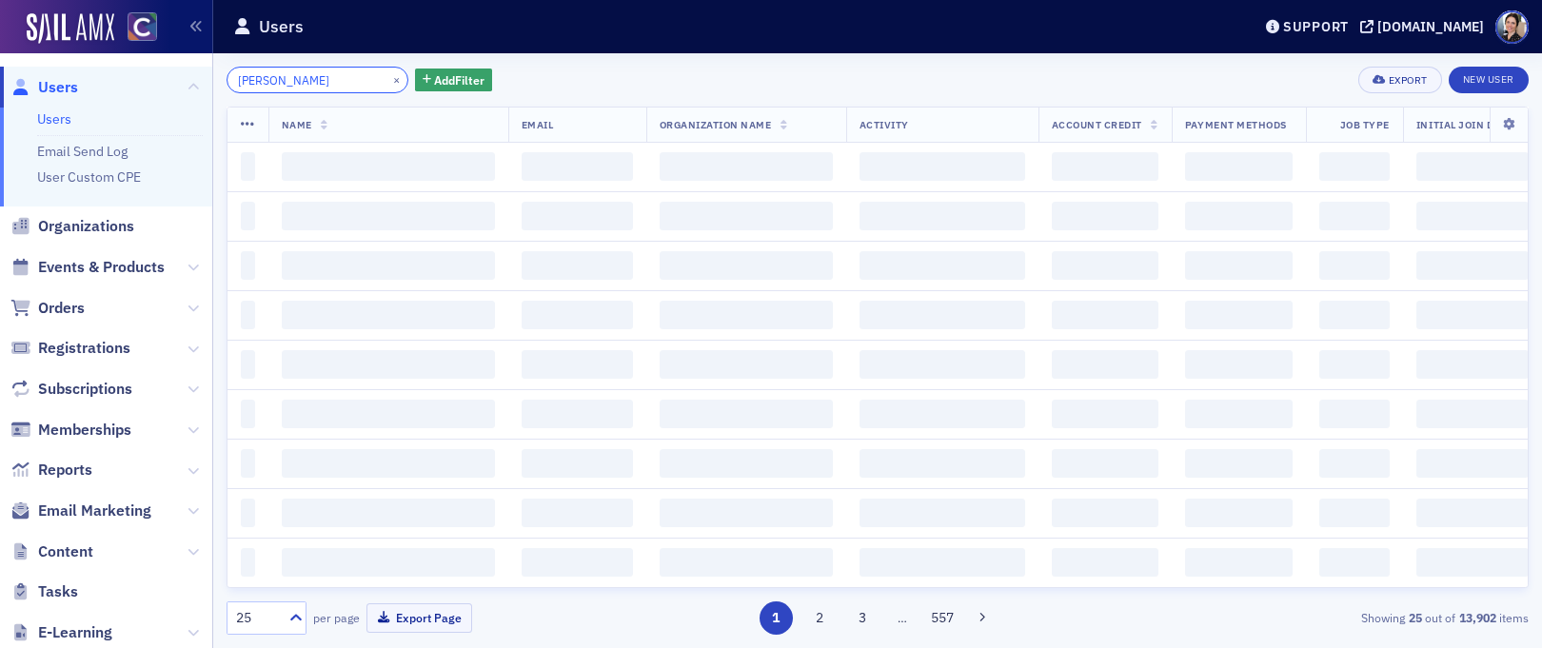
type input "[PERSON_NAME]"
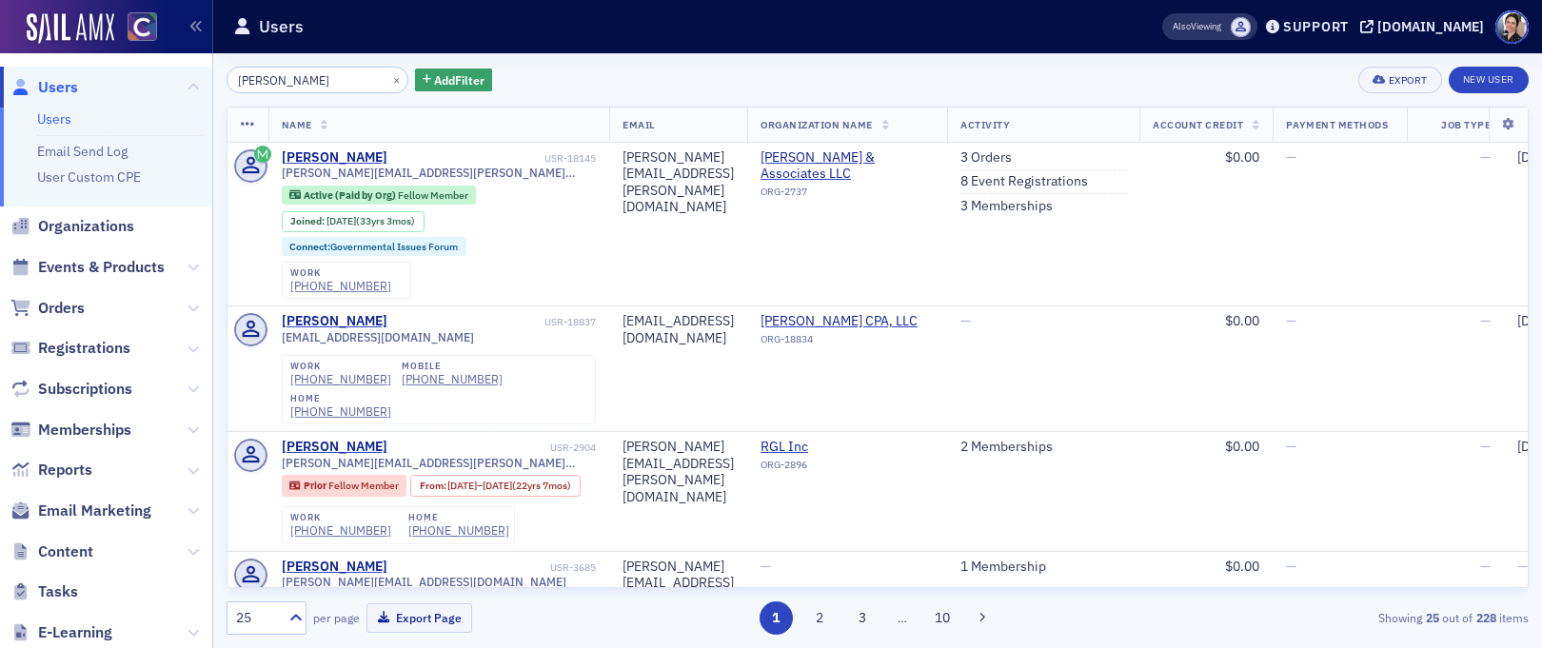
click at [62, 85] on span "Users" at bounding box center [58, 87] width 40 height 21
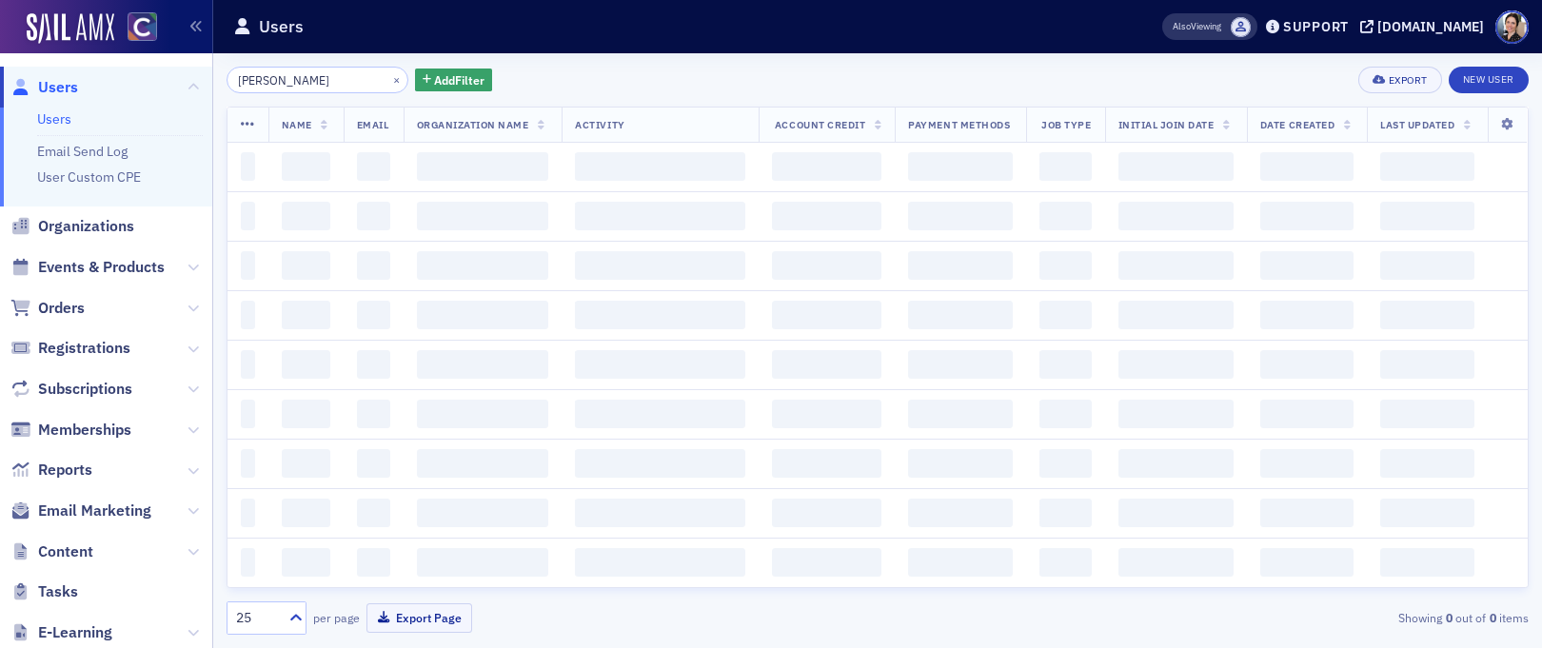
click at [341, 81] on input "[PERSON_NAME]" at bounding box center [318, 80] width 182 height 27
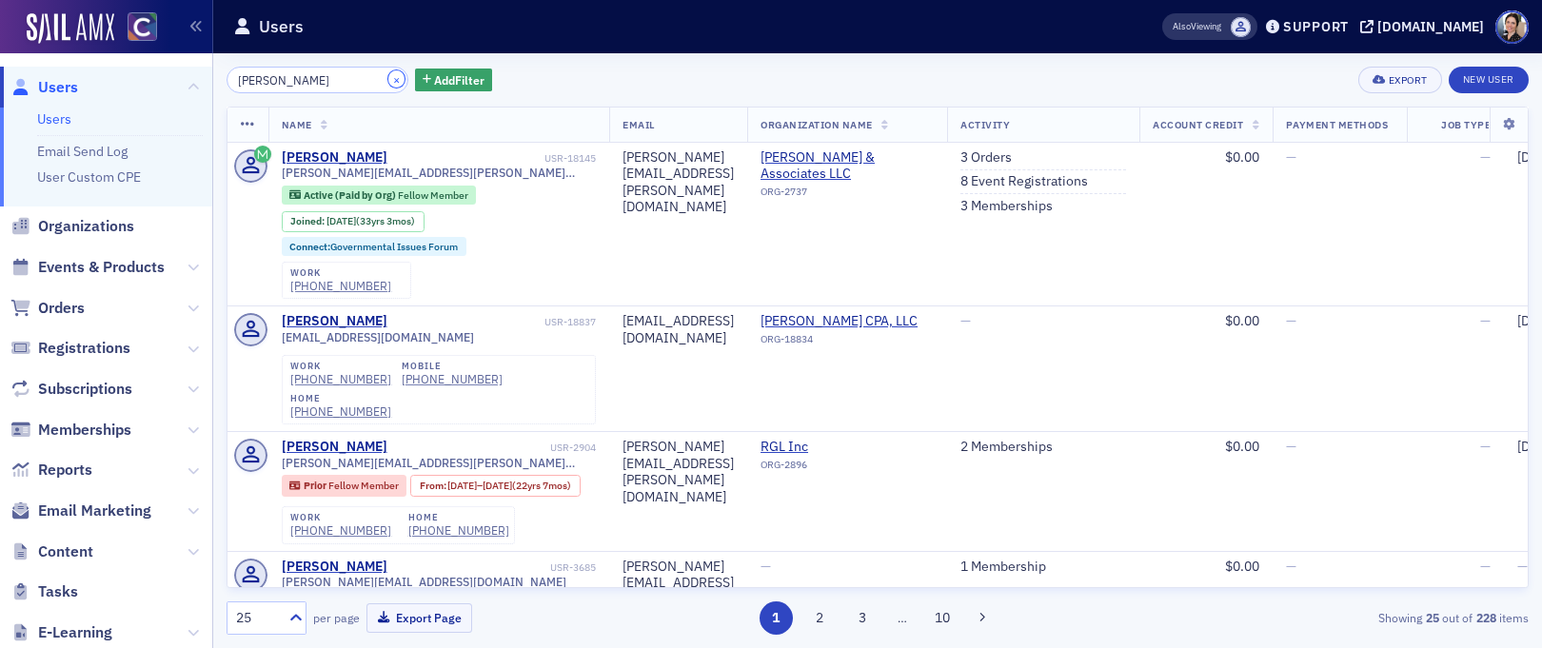
click at [388, 80] on button "×" at bounding box center [396, 78] width 17 height 17
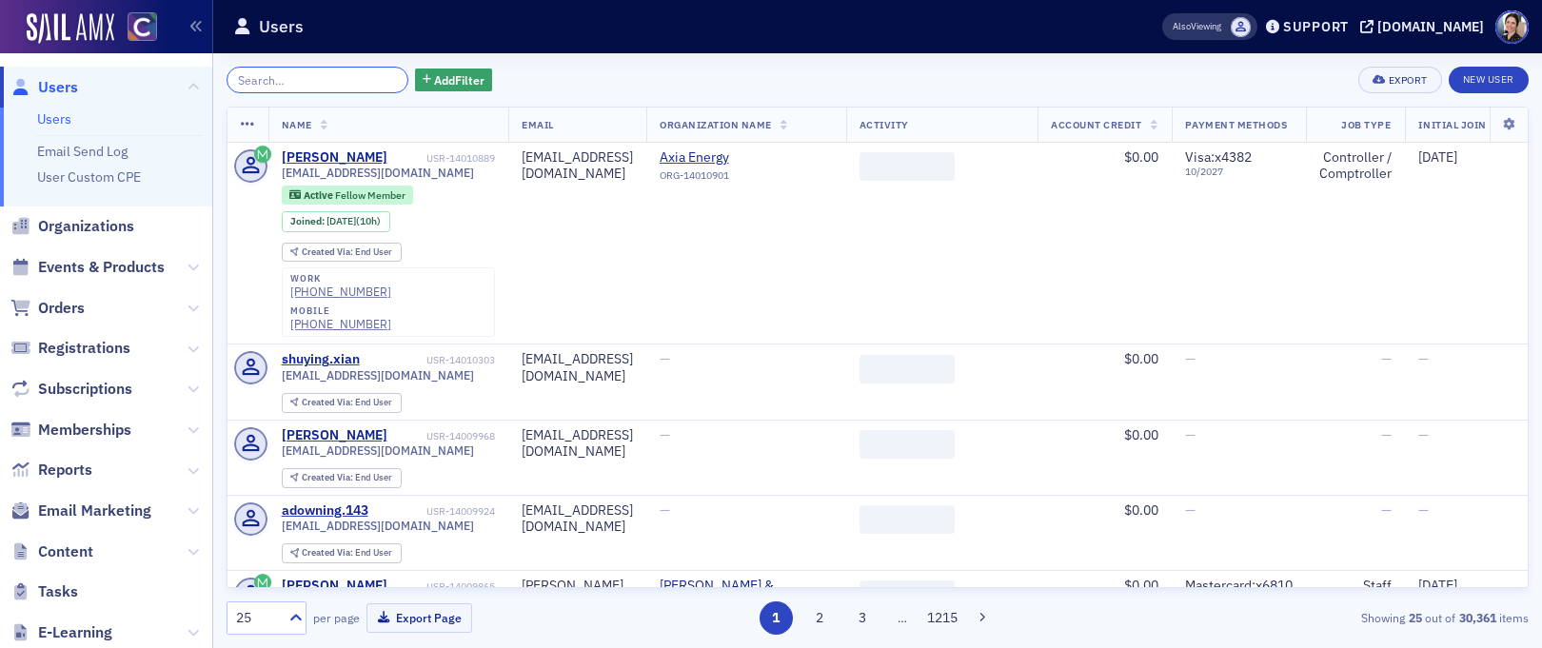
click at [320, 84] on input "search" at bounding box center [318, 80] width 182 height 27
paste input "[EMAIL_ADDRESS][DOMAIN_NAME]"
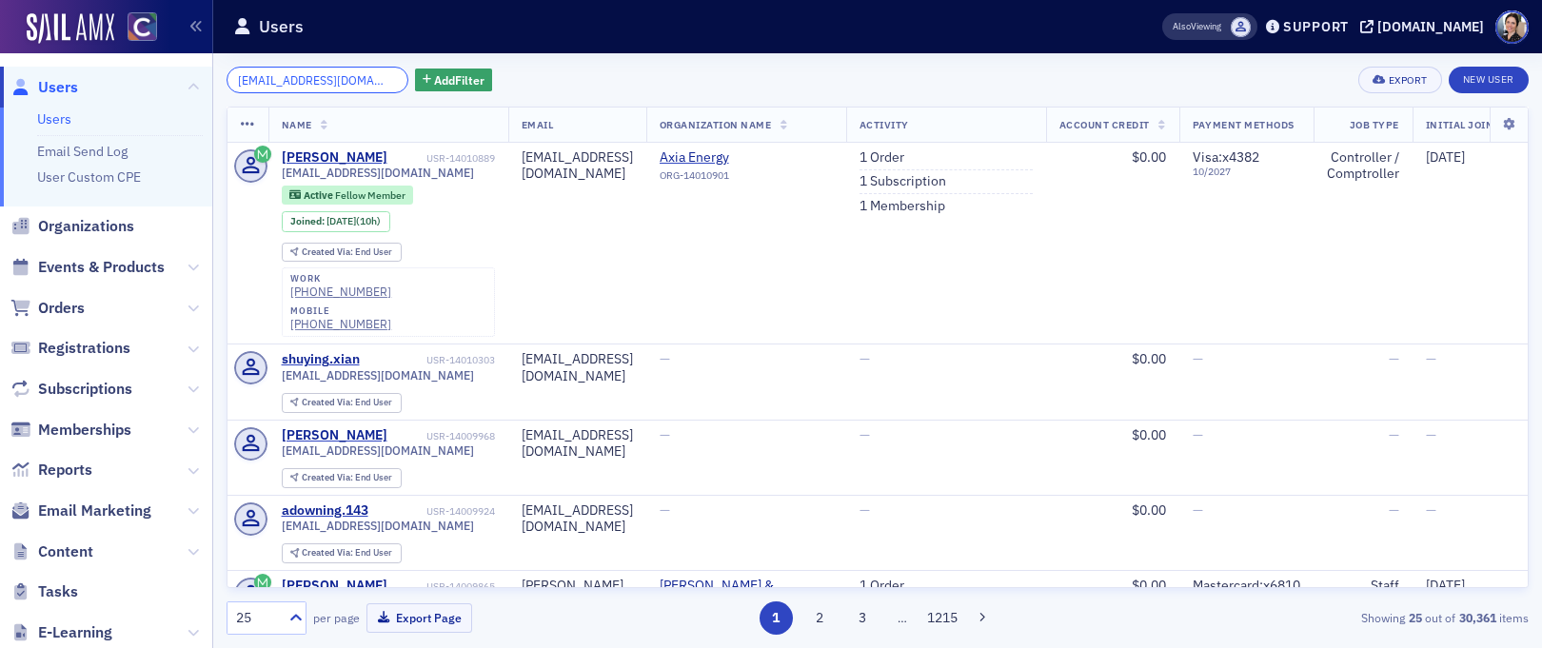
scroll to position [0, 17]
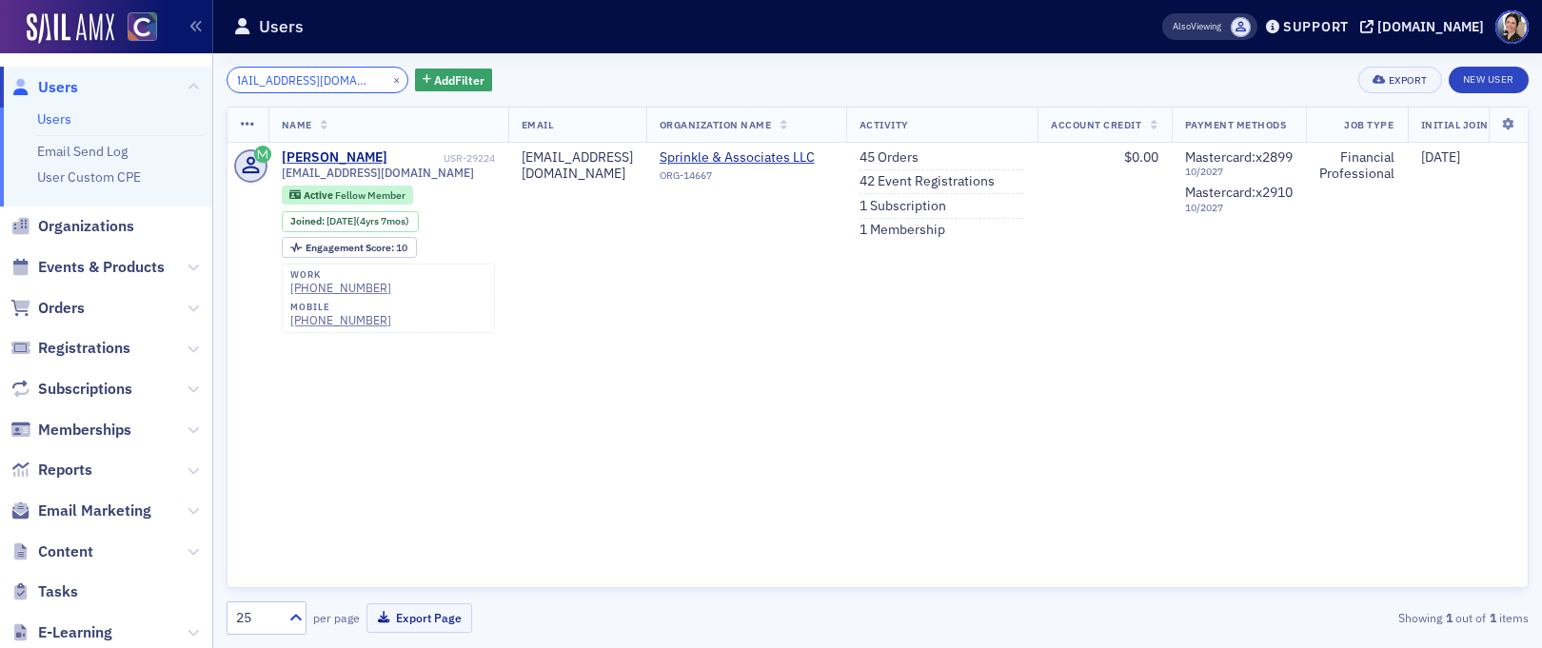
type input "[EMAIL_ADDRESS][DOMAIN_NAME]"
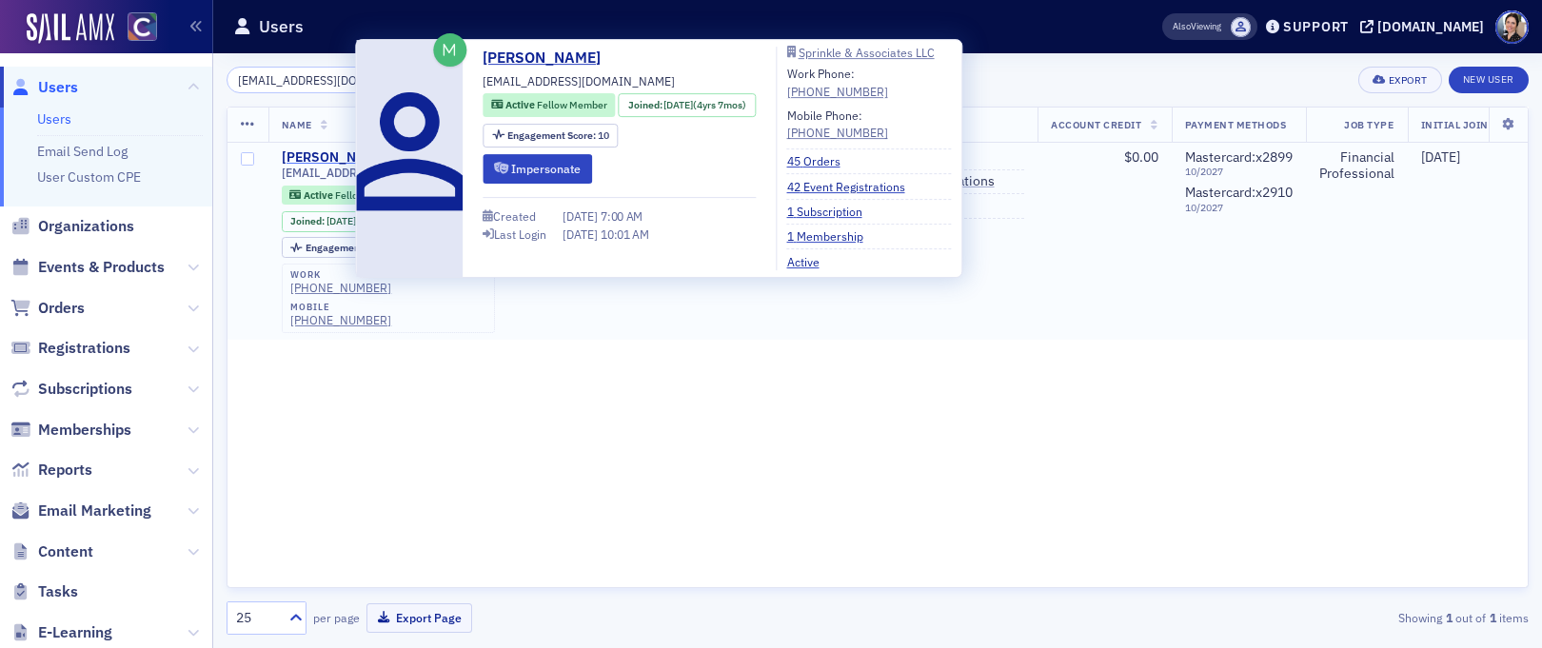
click at [332, 154] on div "[PERSON_NAME]" at bounding box center [335, 157] width 106 height 17
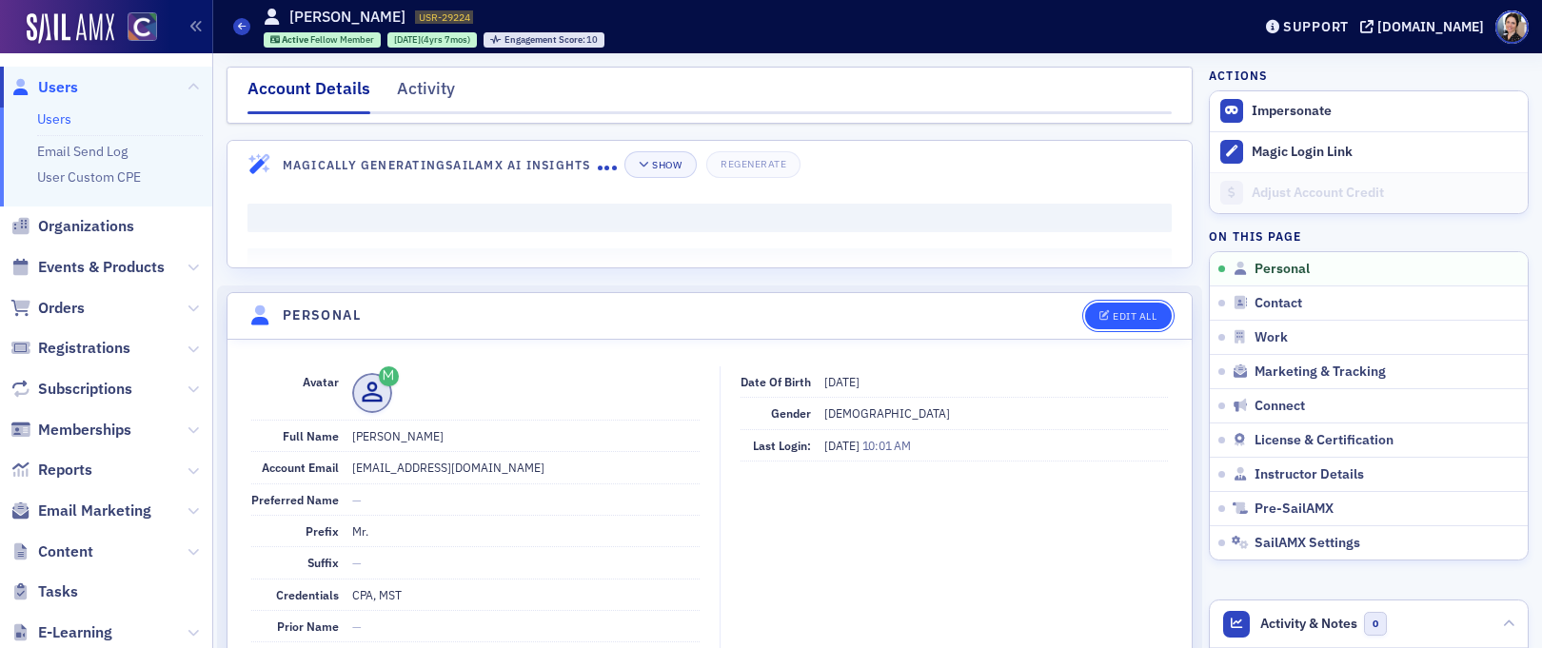
click at [1126, 318] on div "Edit All" at bounding box center [1135, 316] width 44 height 10
select select "US"
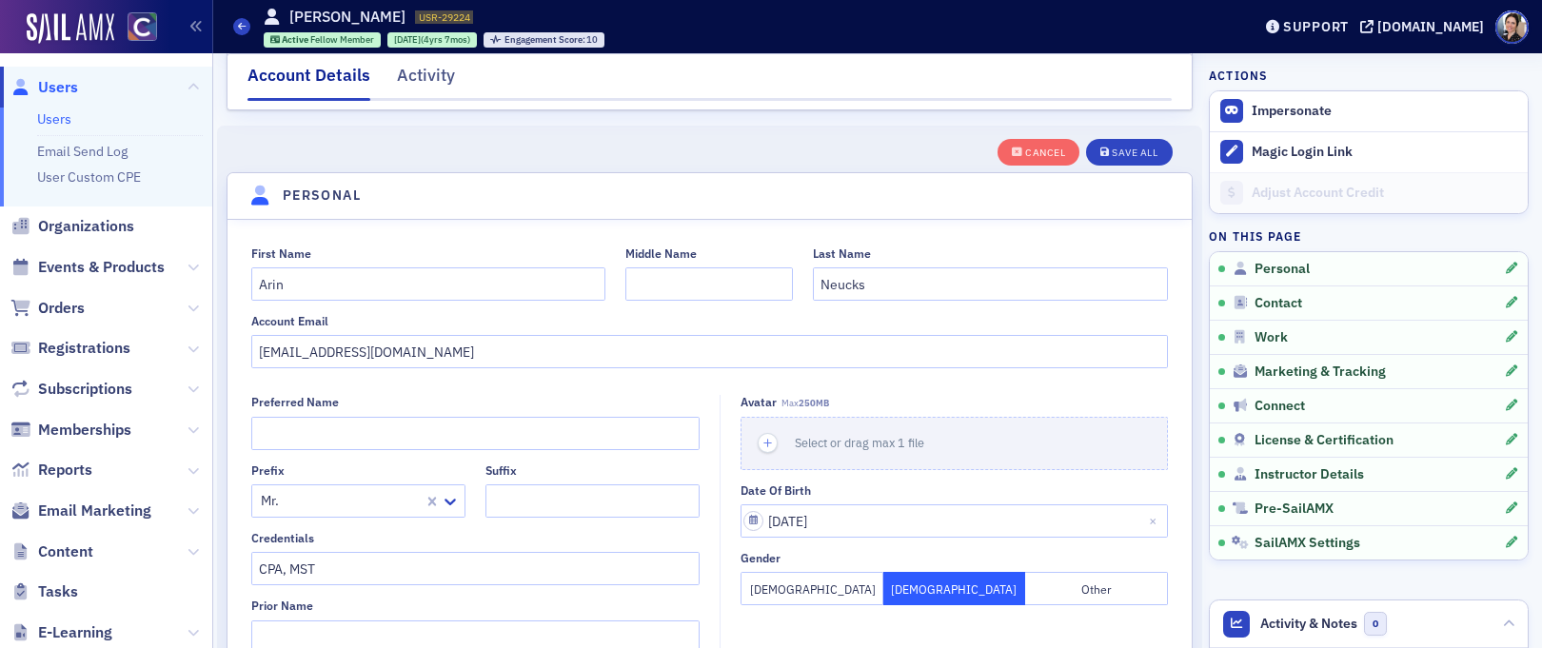
scroll to position [220, 0]
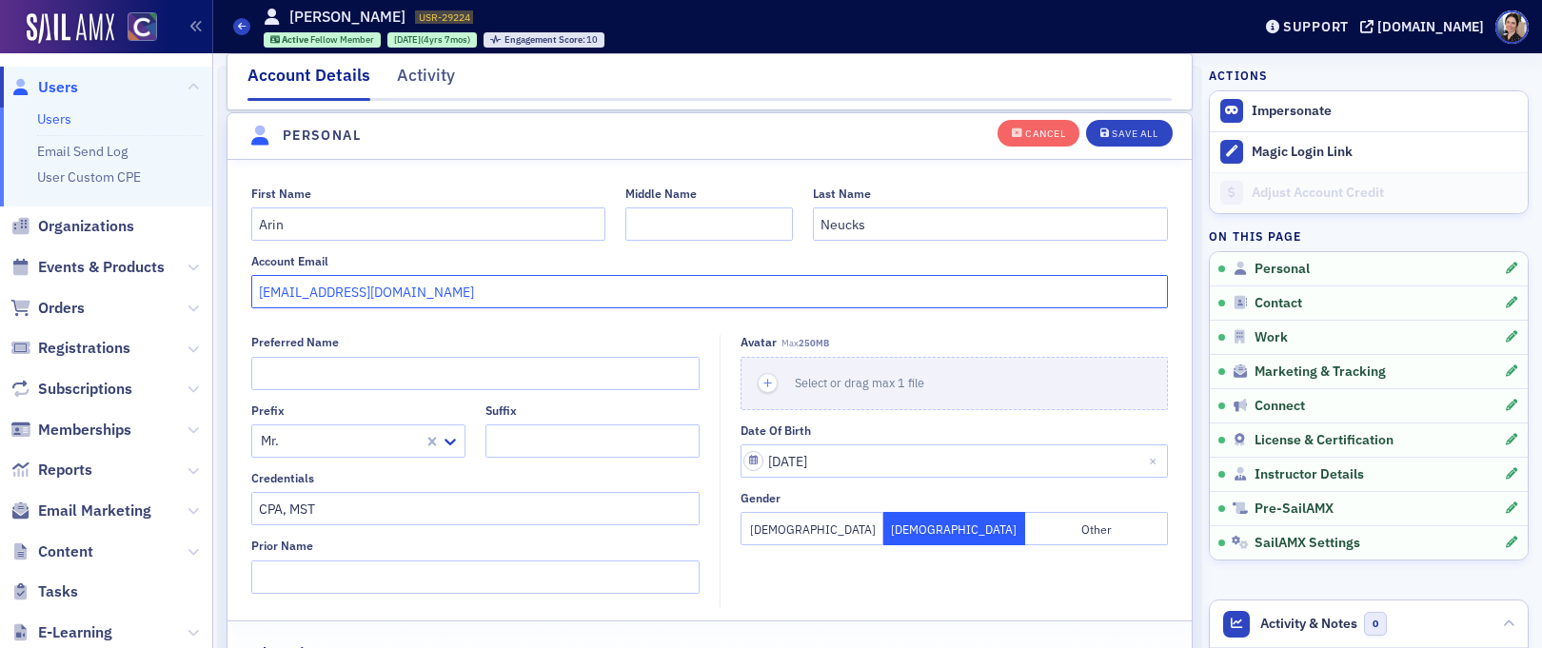
drag, startPoint x: 438, startPoint y: 290, endPoint x: 239, endPoint y: 288, distance: 198.9
click at [239, 288] on div "First Name [PERSON_NAME] Middle Name Last Name [PERSON_NAME] Account Email [EMA…" at bounding box center [709, 248] width 964 height 123
paste input "dillonadvisors"
type input "[EMAIL_ADDRESS][DOMAIN_NAME]"
click at [1134, 128] on div "Save All" at bounding box center [1135, 133] width 46 height 10
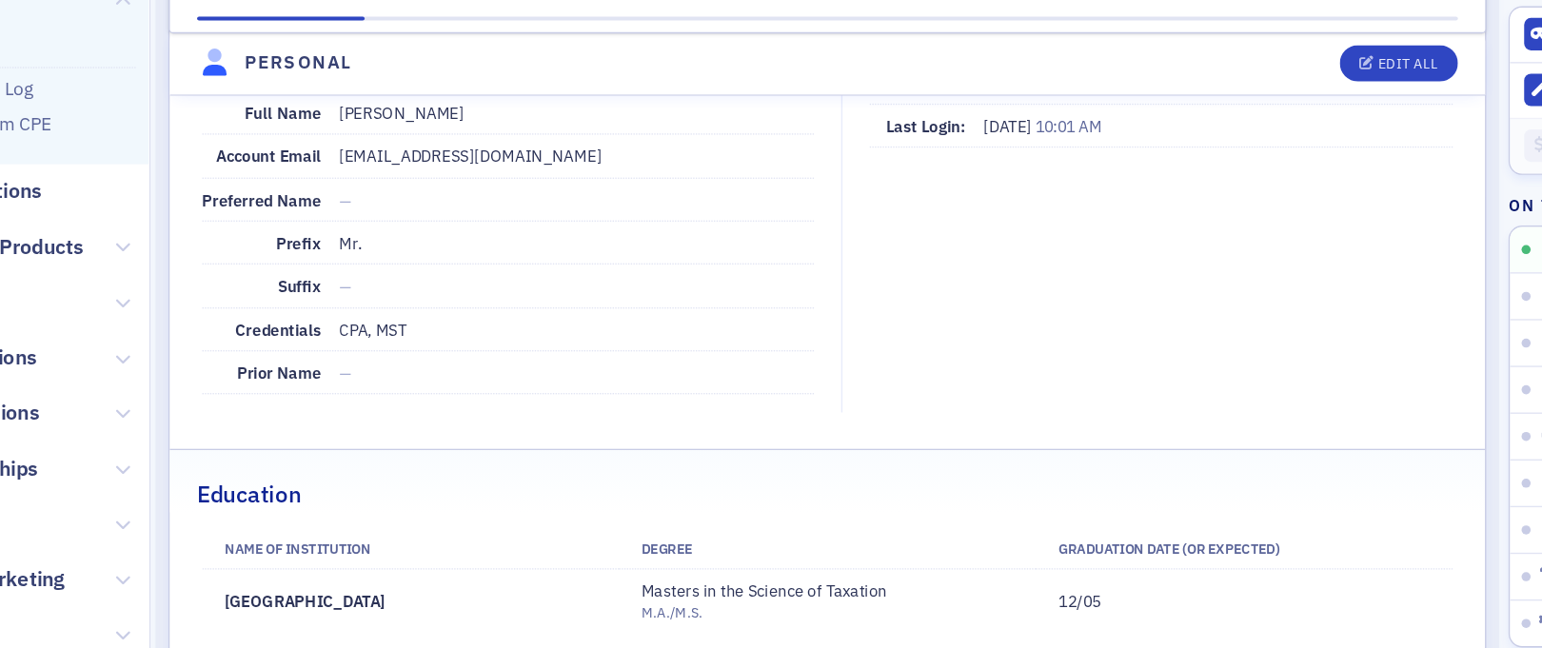
scroll to position [76, 0]
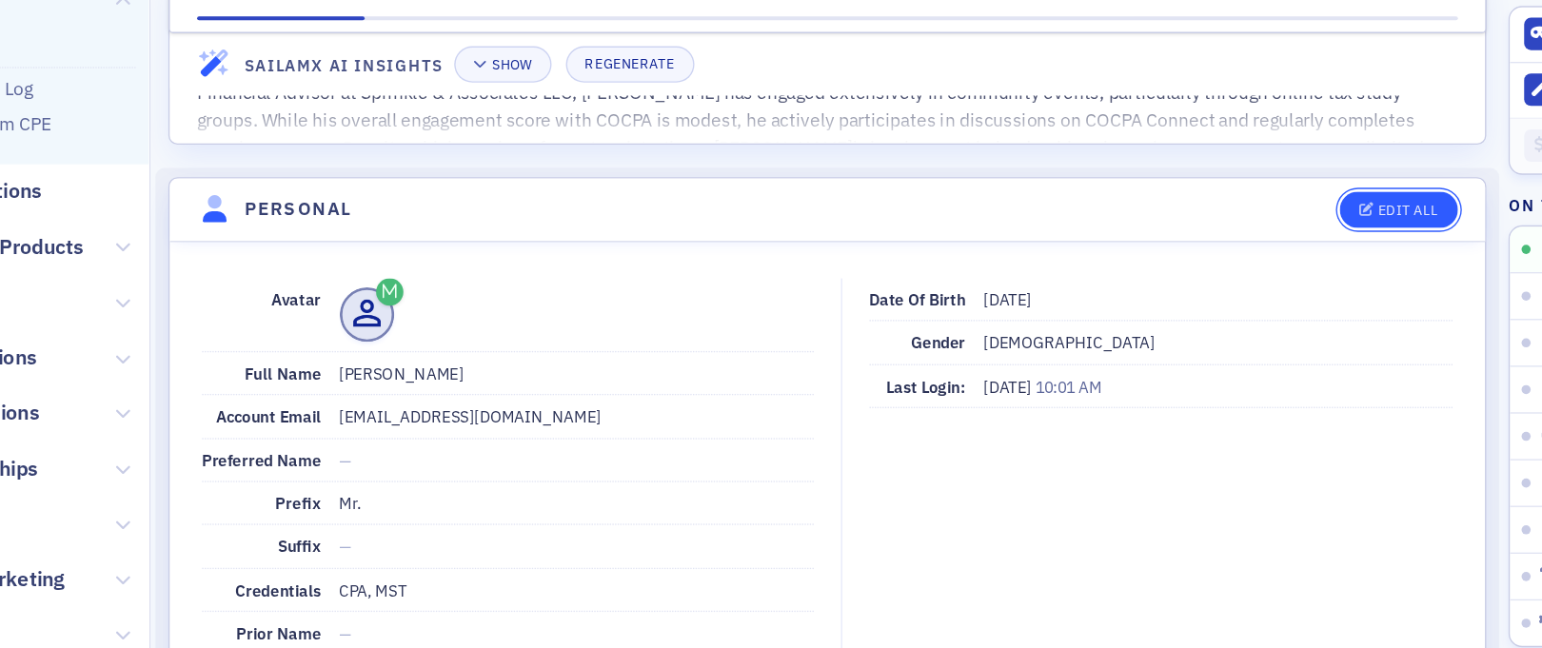
click at [1138, 239] on div "Edit All" at bounding box center [1135, 240] width 44 height 10
select select "US"
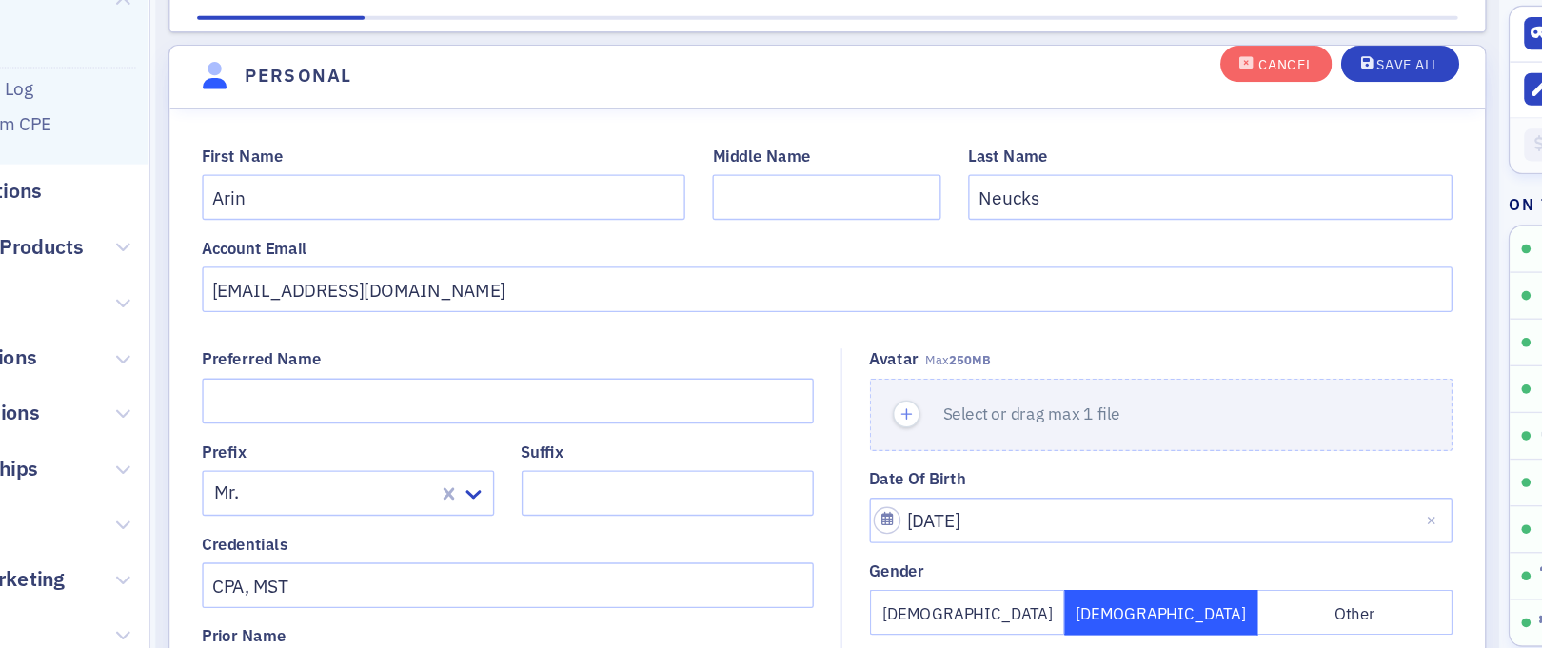
scroll to position [220, 0]
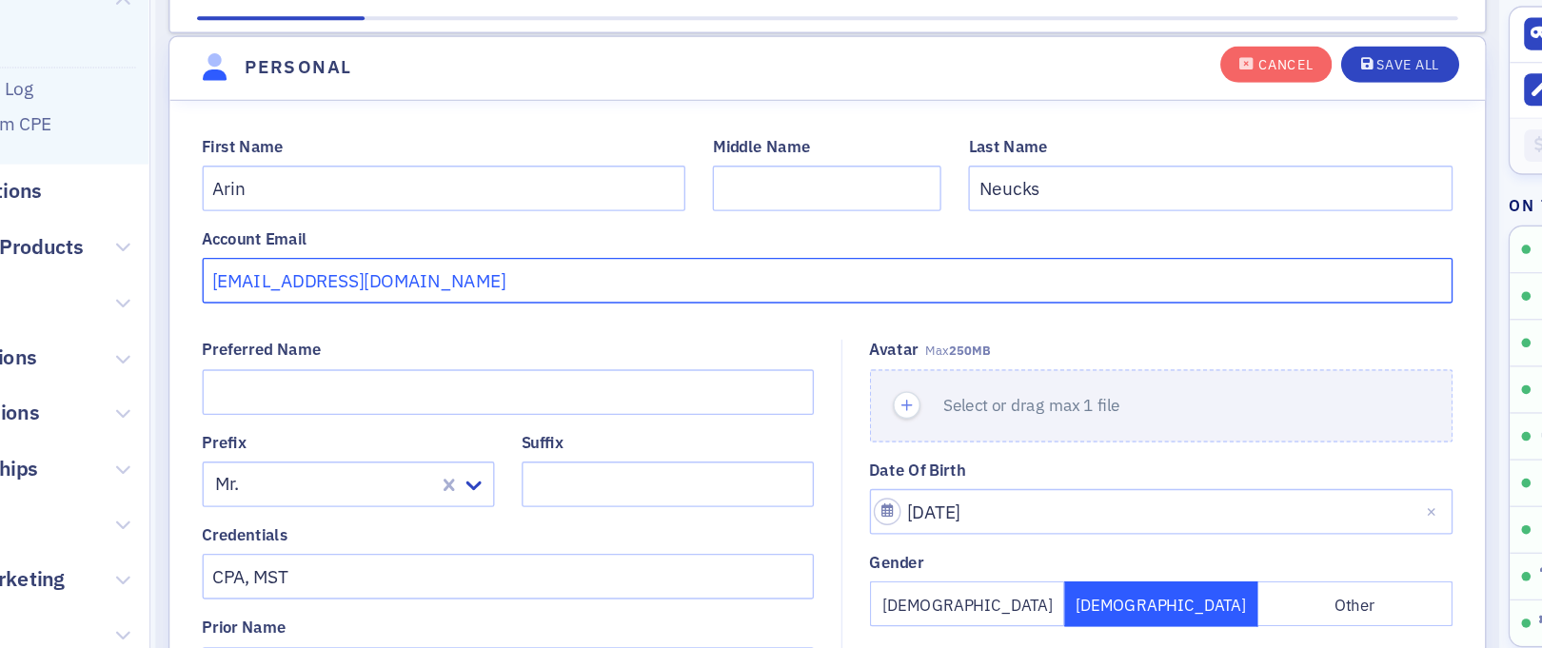
drag, startPoint x: 419, startPoint y: 291, endPoint x: 245, endPoint y: 290, distance: 174.2
click at [245, 290] on div "First Name [PERSON_NAME] Middle Name Last Name [PERSON_NAME] Account Email [EMA…" at bounding box center [709, 248] width 964 height 123
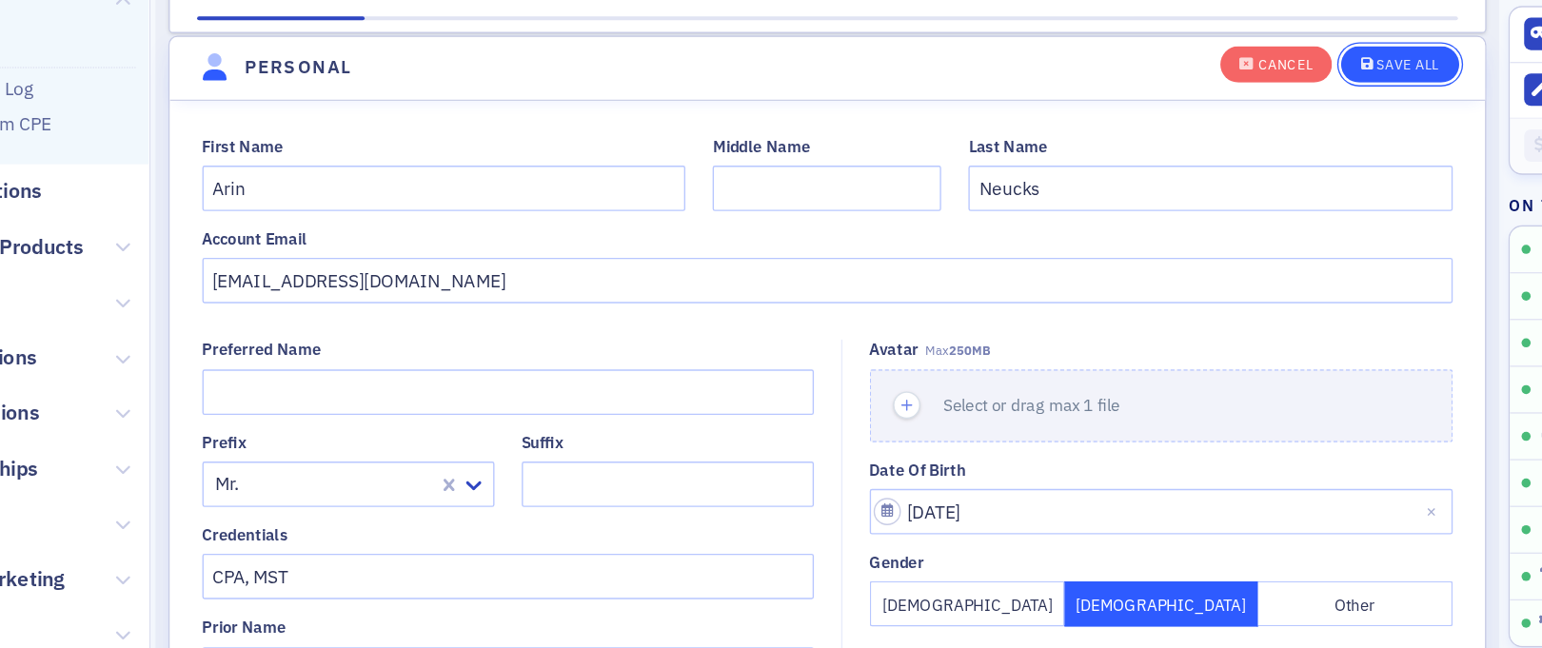
click at [1144, 132] on div "Save All" at bounding box center [1135, 133] width 46 height 10
